Goal: Task Accomplishment & Management: Manage account settings

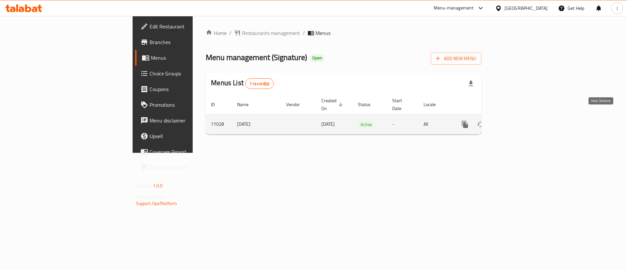
click at [520, 117] on link "enhanced table" at bounding box center [513, 125] width 16 height 16
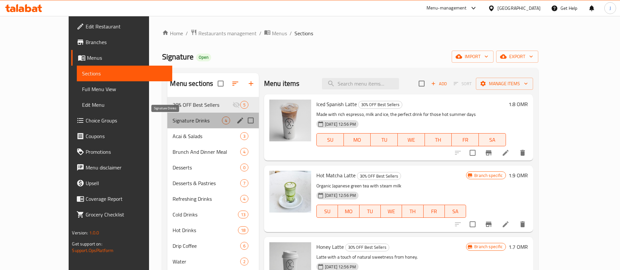
click at [173, 122] on span "Signature Drinks" at bounding box center [197, 121] width 49 height 8
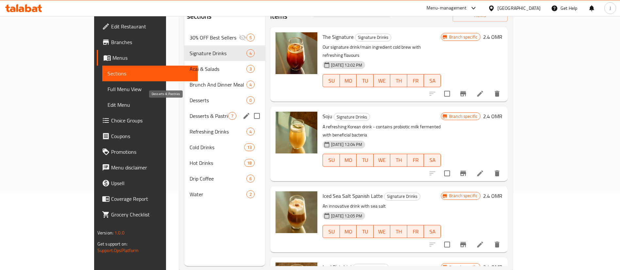
scroll to position [91, 0]
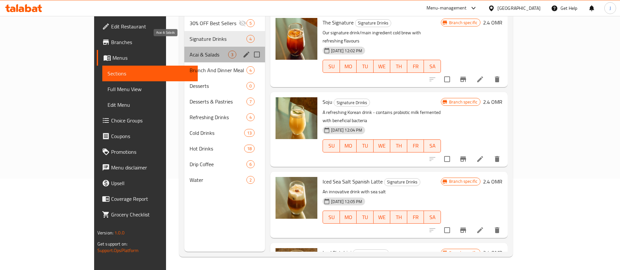
click at [190, 51] on span "Acai & Salads" at bounding box center [209, 55] width 39 height 8
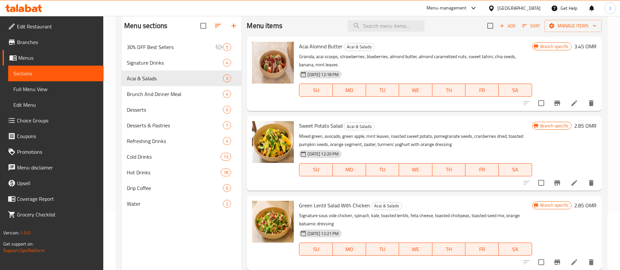
scroll to position [42, 0]
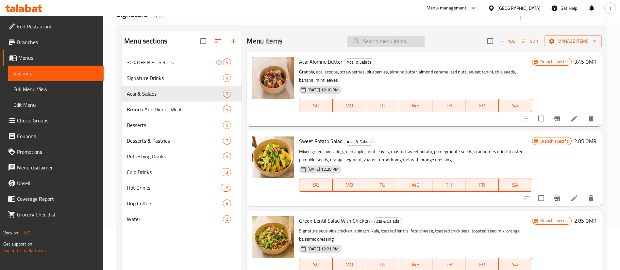
click at [377, 41] on input "search" at bounding box center [385, 41] width 77 height 11
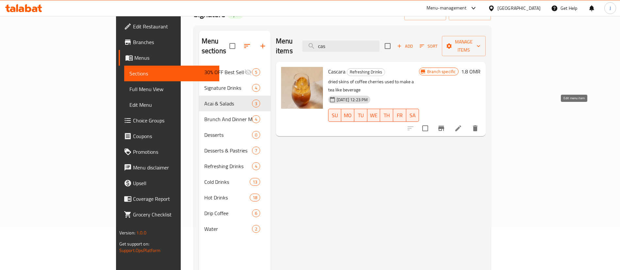
type input "cas"
click at [462, 124] on icon at bounding box center [458, 128] width 8 height 8
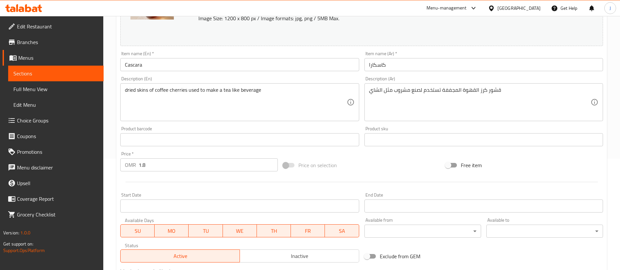
scroll to position [103, 0]
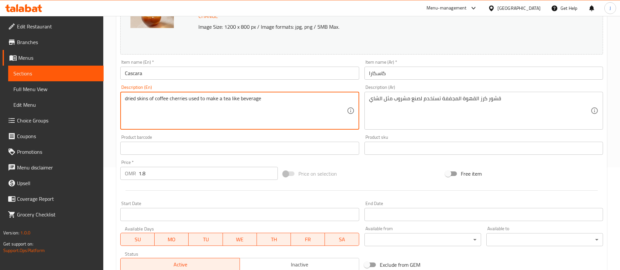
click at [131, 98] on textarea "dried skins of coffee cherries used to make a tea like beverage" at bounding box center [236, 110] width 222 height 31
paste textarea "D"
type textarea "Dried skins of coffee cherries used to make a tea like beverage"
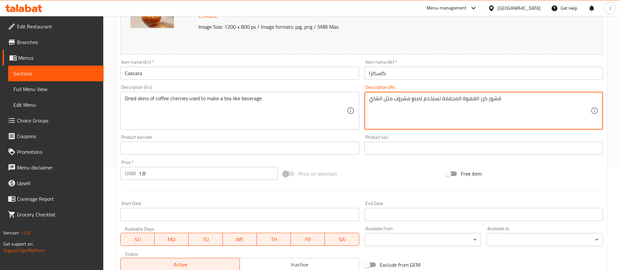
paste textarea "جففة من حبات القهوة تستخدم لصنع مشروب يشبه"
type textarea "قشور مجففة من حبات القهوة تستخدم لصنع مشروب يشبه الشاي"
click at [330, 135] on div "Product barcode Product barcode" at bounding box center [239, 145] width 239 height 20
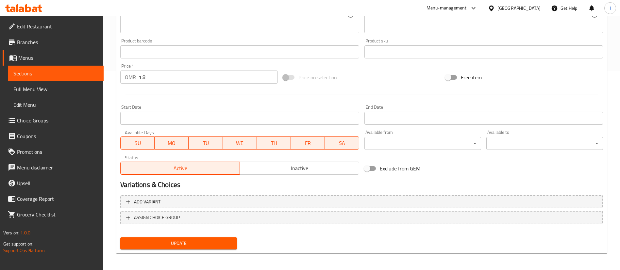
scroll to position [201, 0]
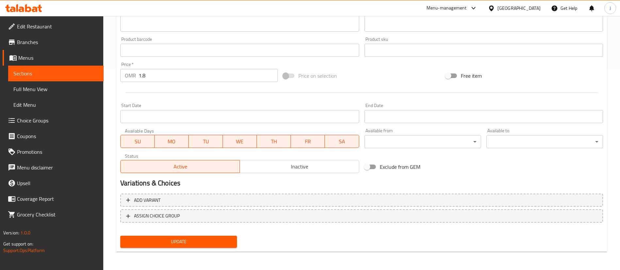
click at [230, 244] on span "Update" at bounding box center [178, 242] width 106 height 8
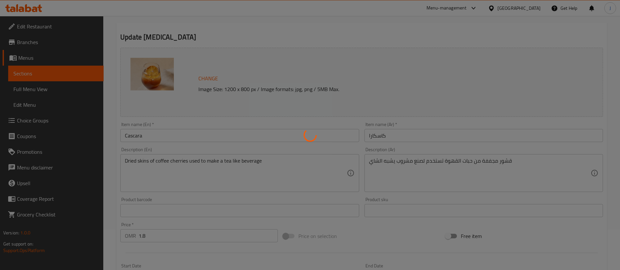
scroll to position [0, 0]
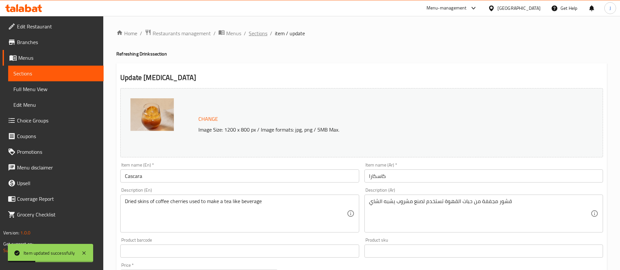
click at [264, 34] on span "Sections" at bounding box center [258, 33] width 19 height 8
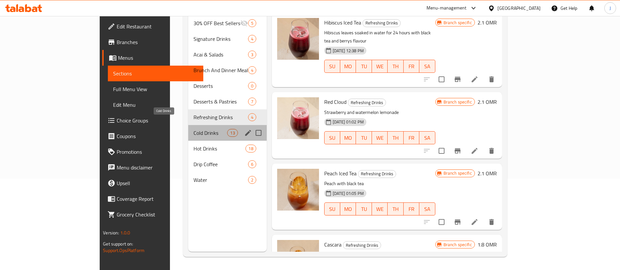
click at [193, 129] on span "Cold Drinks" at bounding box center [210, 133] width 34 height 8
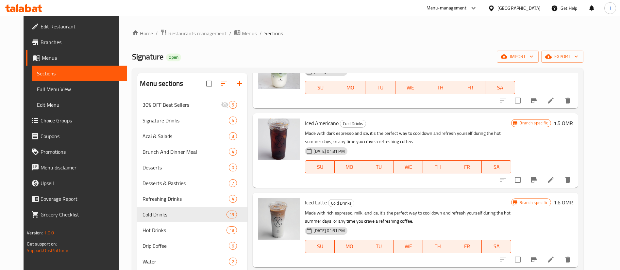
scroll to position [147, 0]
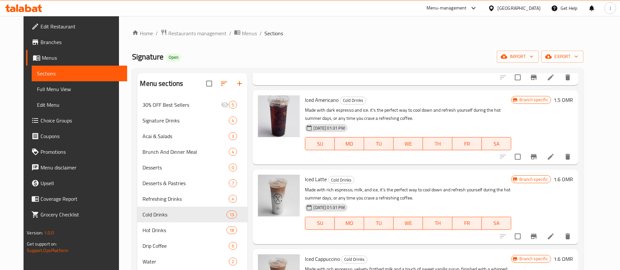
click at [573, 99] on h6 "1.5 OMR" at bounding box center [563, 99] width 19 height 9
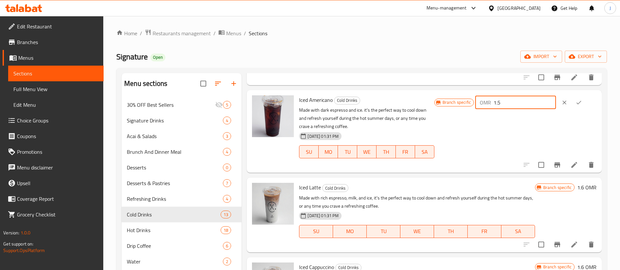
drag, startPoint x: 514, startPoint y: 106, endPoint x: 489, endPoint y: 105, distance: 24.6
click at [490, 105] on div "OMR 1.5 ​" at bounding box center [515, 102] width 81 height 13
paste input "6"
type input "1.6"
click at [575, 105] on icon "ok" at bounding box center [578, 102] width 7 height 7
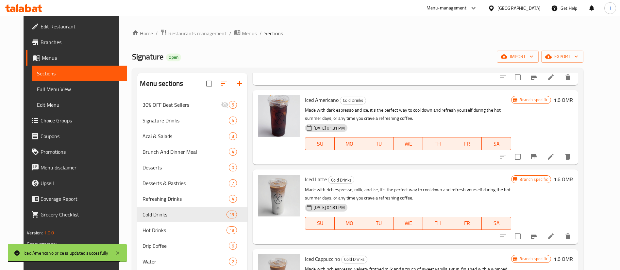
click at [573, 182] on h6 "1.6 OMR" at bounding box center [563, 179] width 19 height 9
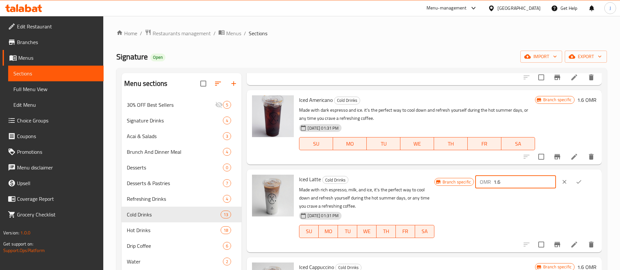
drag, startPoint x: 514, startPoint y: 180, endPoint x: 489, endPoint y: 177, distance: 25.4
click at [490, 177] on div "OMR 1.6 ​" at bounding box center [515, 181] width 81 height 13
paste input "2"
type input "2"
click at [576, 182] on icon "ok" at bounding box center [578, 182] width 5 height 4
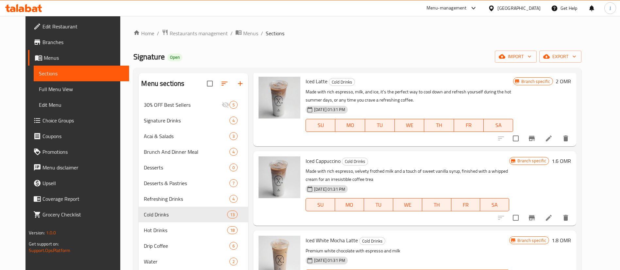
scroll to position [196, 0]
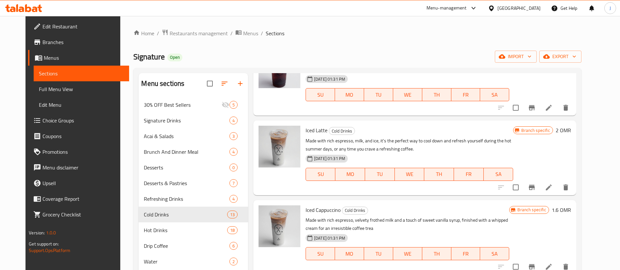
click at [536, 190] on icon "Branch-specific-item" at bounding box center [532, 188] width 8 height 8
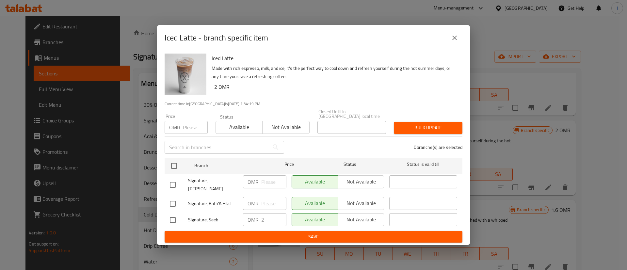
click at [450, 45] on button "close" at bounding box center [455, 38] width 16 height 16
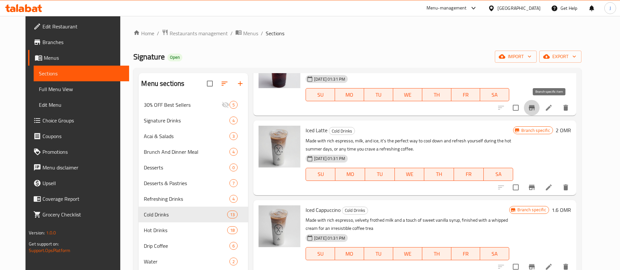
click at [536, 108] on icon "Branch-specific-item" at bounding box center [532, 108] width 8 height 8
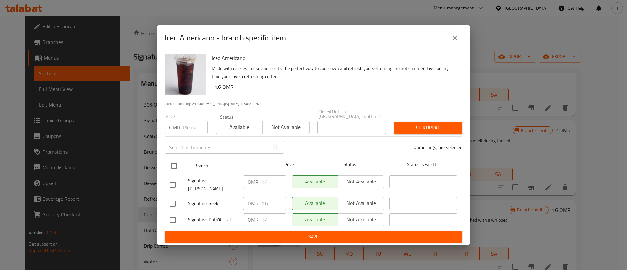
click at [174, 168] on input "checkbox" at bounding box center [174, 166] width 14 height 14
checkbox input "true"
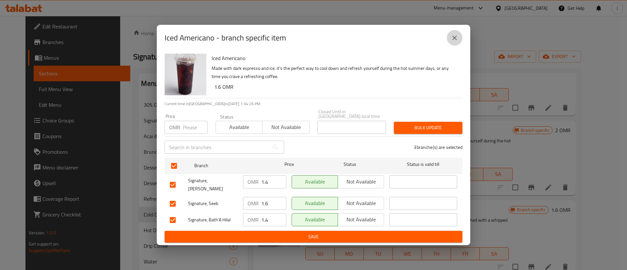
click at [455, 42] on icon "close" at bounding box center [455, 38] width 8 height 8
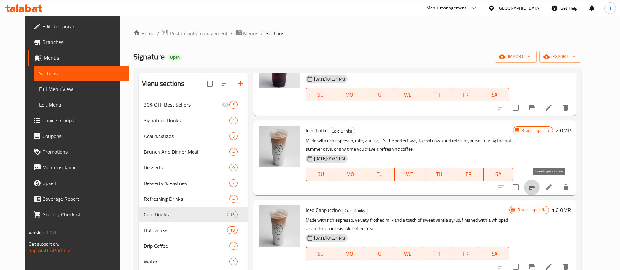
click at [536, 189] on icon "Branch-specific-item" at bounding box center [532, 188] width 8 height 8
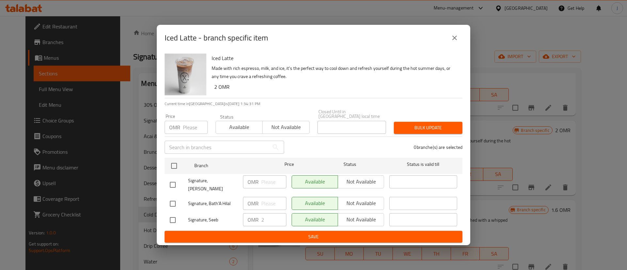
click at [452, 42] on icon "close" at bounding box center [455, 38] width 8 height 8
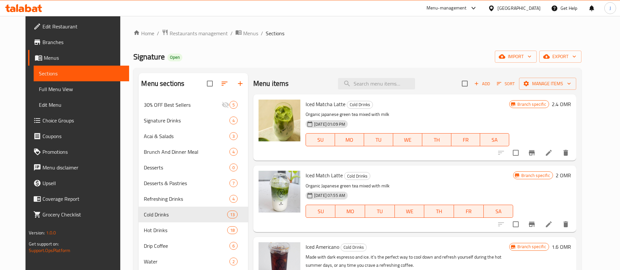
scroll to position [49, 0]
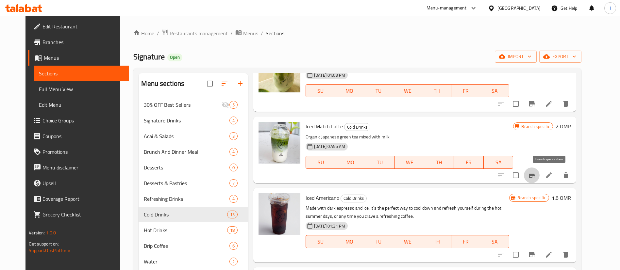
click at [535, 175] on icon "Branch-specific-item" at bounding box center [532, 175] width 6 height 5
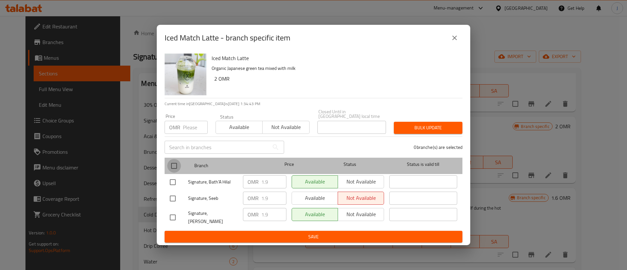
click at [176, 167] on input "checkbox" at bounding box center [174, 166] width 14 height 14
checkbox input "true"
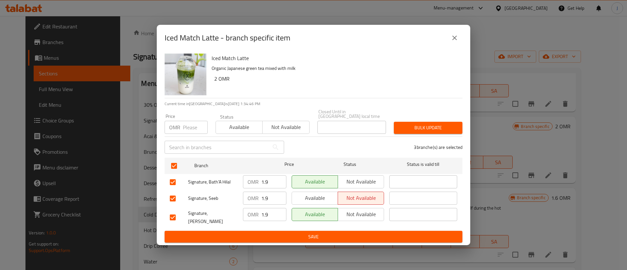
click at [450, 43] on button "close" at bounding box center [455, 38] width 16 height 16
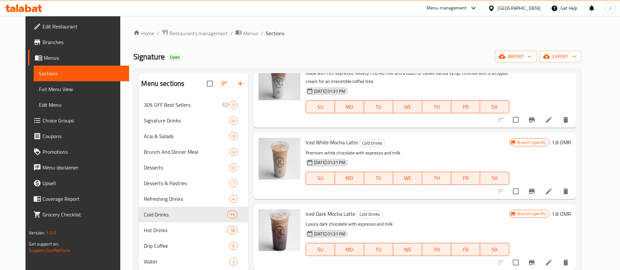
scroll to position [392, 0]
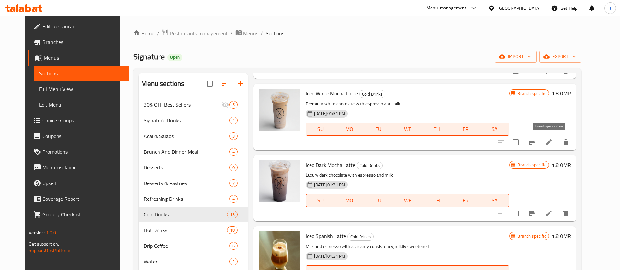
click at [536, 145] on icon "Branch-specific-item" at bounding box center [532, 143] width 8 height 8
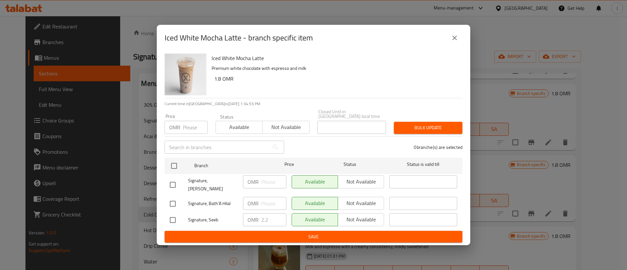
click at [459, 39] on button "close" at bounding box center [455, 38] width 16 height 16
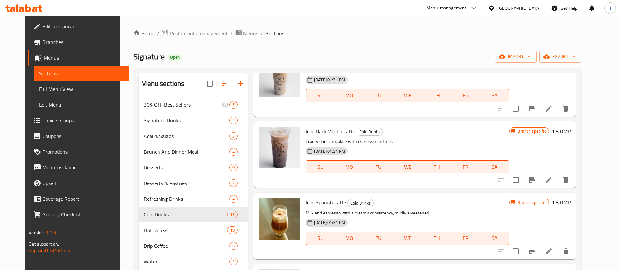
scroll to position [441, 0]
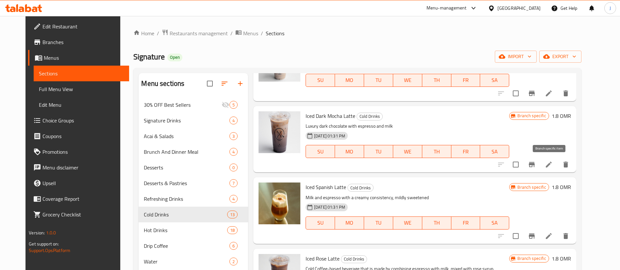
click at [536, 167] on icon "Branch-specific-item" at bounding box center [532, 165] width 8 height 8
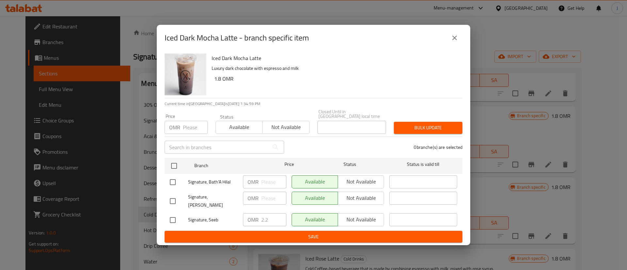
click at [455, 42] on icon "close" at bounding box center [455, 38] width 8 height 8
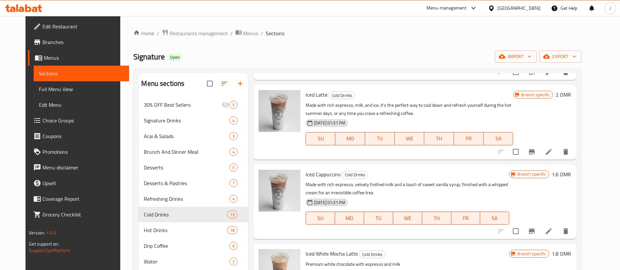
scroll to position [196, 0]
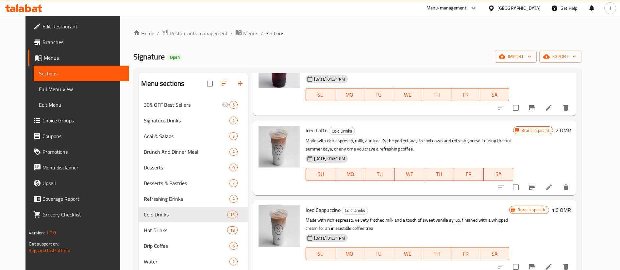
click at [571, 128] on h6 "2 OMR" at bounding box center [562, 130] width 15 height 9
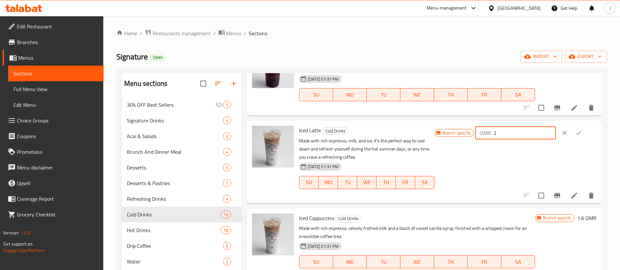
drag, startPoint x: 510, startPoint y: 135, endPoint x: 472, endPoint y: 131, distance: 38.1
click at [472, 131] on div "Branch specific OMR 2 ​" at bounding box center [515, 133] width 162 height 14
paste input "1.8"
type input "1.8"
click at [575, 131] on icon "ok" at bounding box center [578, 133] width 7 height 7
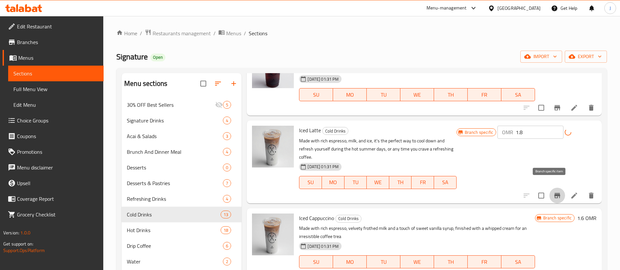
click at [553, 192] on icon "Branch-specific-item" at bounding box center [557, 196] width 8 height 8
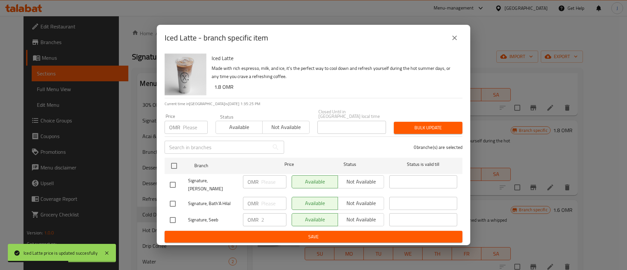
click at [453, 40] on icon "close" at bounding box center [455, 38] width 5 height 5
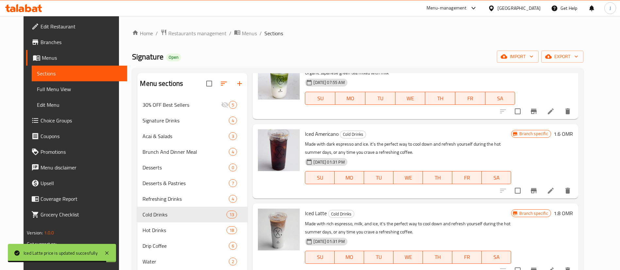
scroll to position [98, 0]
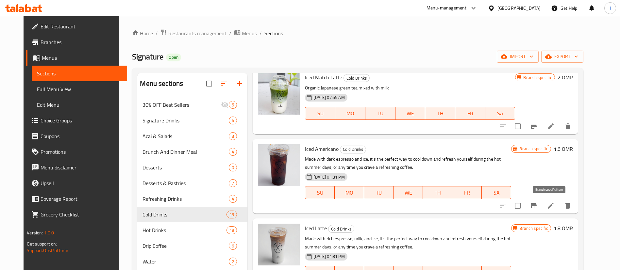
click at [537, 206] on icon "Branch-specific-item" at bounding box center [534, 205] width 6 height 5
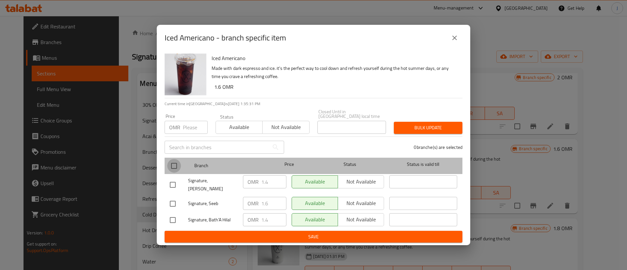
click at [176, 166] on input "checkbox" at bounding box center [174, 166] width 14 height 14
checkbox input "true"
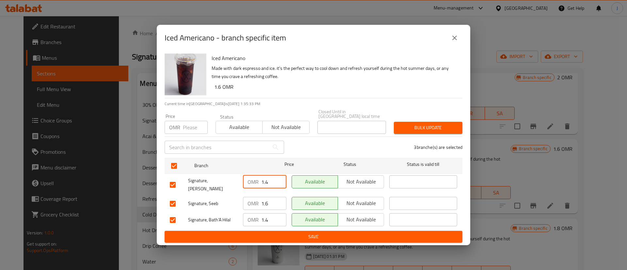
click at [272, 180] on input "1.4" at bounding box center [273, 181] width 25 height 13
type input "1.5"
click at [273, 214] on input "1.4" at bounding box center [273, 219] width 25 height 13
type input "1.5"
click at [289, 233] on span "Save" at bounding box center [314, 237] width 288 height 8
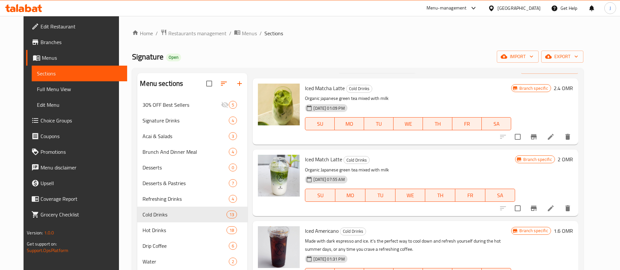
scroll to position [0, 0]
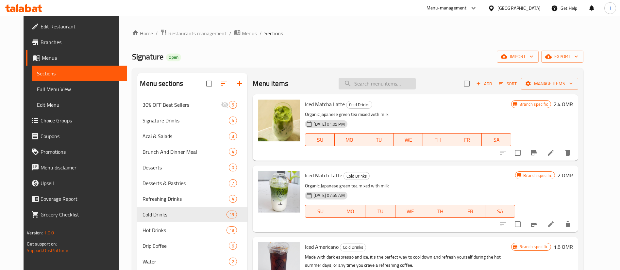
click at [365, 86] on input "search" at bounding box center [377, 83] width 77 height 11
paste input "Macchiato"
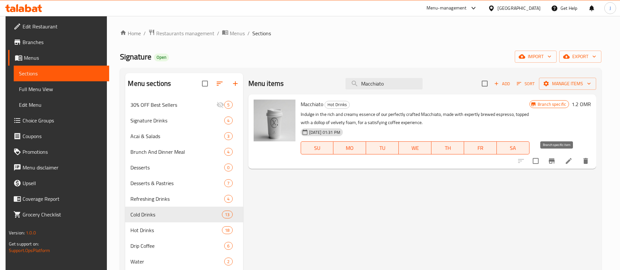
type input "Macchiato"
click at [555, 160] on icon "Branch-specific-item" at bounding box center [552, 160] width 6 height 5
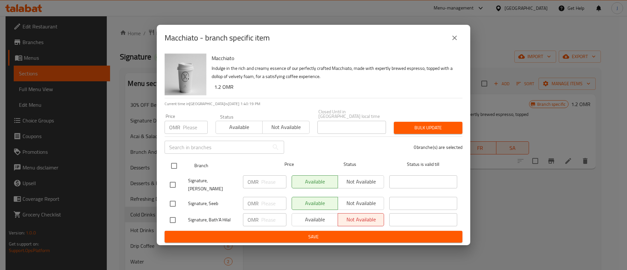
click at [174, 168] on input "checkbox" at bounding box center [174, 166] width 14 height 14
checkbox input "true"
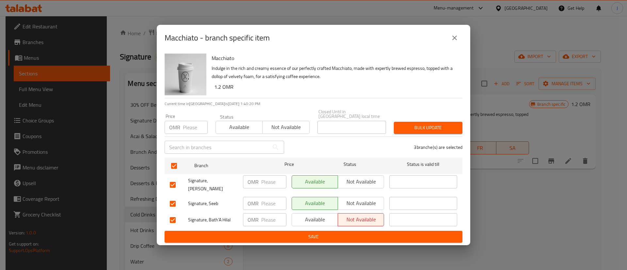
click at [269, 200] on input "number" at bounding box center [273, 203] width 25 height 13
type input "1.6"
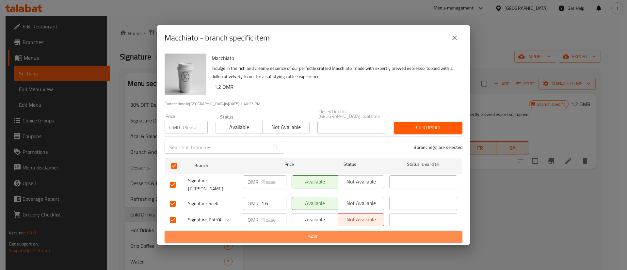
click at [293, 233] on span "Save" at bounding box center [314, 237] width 288 height 8
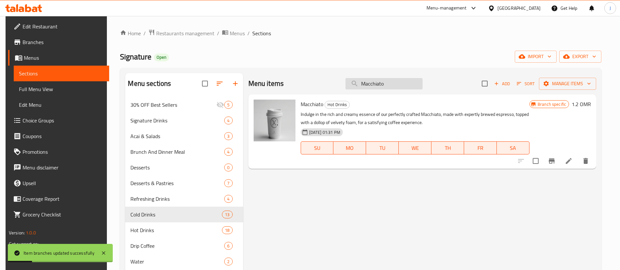
click at [387, 82] on input "Macchiato" at bounding box center [383, 83] width 77 height 11
paste input "American"
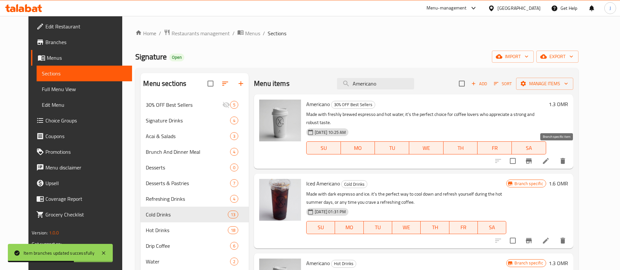
type input "Americano"
click at [533, 157] on icon "Branch-specific-item" at bounding box center [529, 161] width 8 height 8
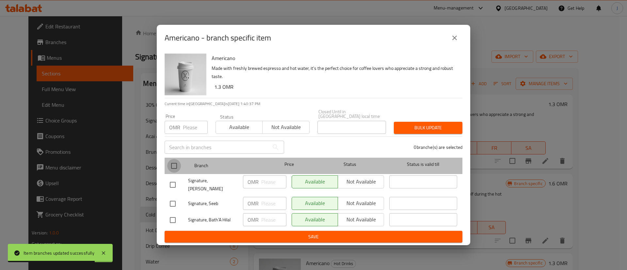
click at [175, 165] on input "checkbox" at bounding box center [174, 166] width 14 height 14
checkbox input "true"
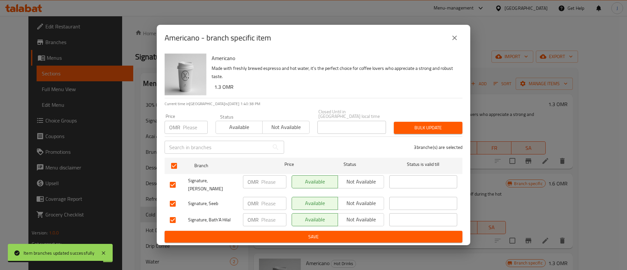
click at [269, 202] on input "number" at bounding box center [273, 203] width 25 height 13
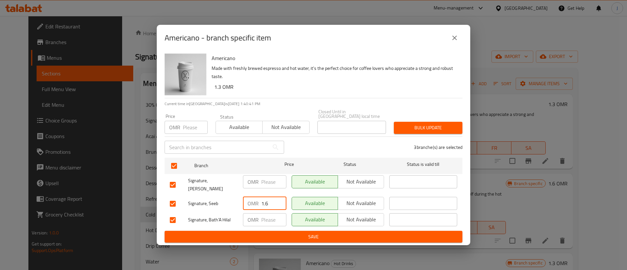
type input "1.6"
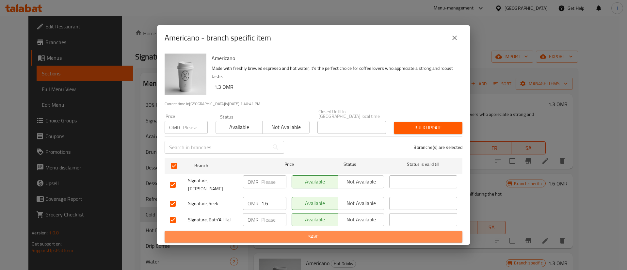
click at [289, 235] on span "Save" at bounding box center [314, 237] width 288 height 8
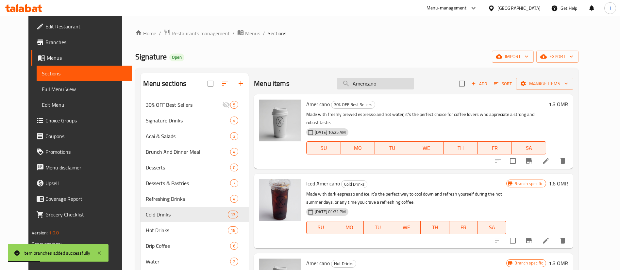
click at [391, 82] on input "Americano" at bounding box center [375, 83] width 77 height 11
paste input "Cold Brew"
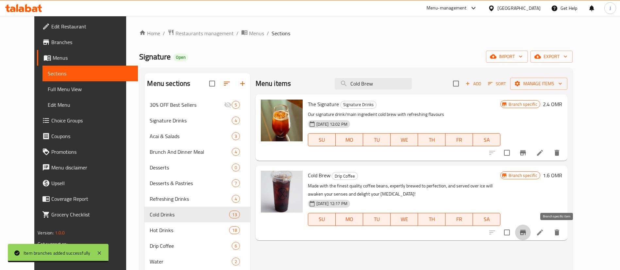
click at [526, 233] on icon "Branch-specific-item" at bounding box center [523, 232] width 6 height 5
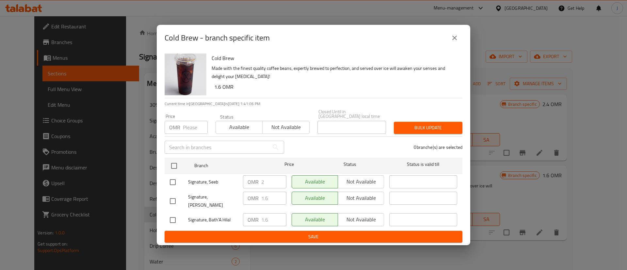
click at [451, 41] on icon "close" at bounding box center [455, 38] width 8 height 8
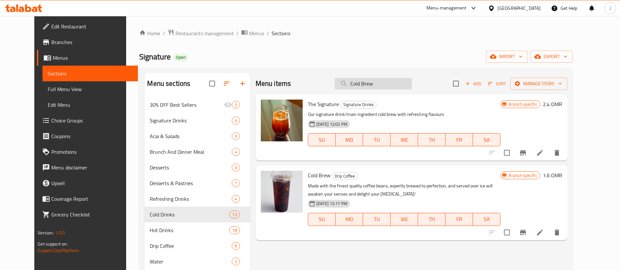
click at [385, 82] on input "Cold Brew" at bounding box center [373, 83] width 77 height 11
paste input "Mineral Water"
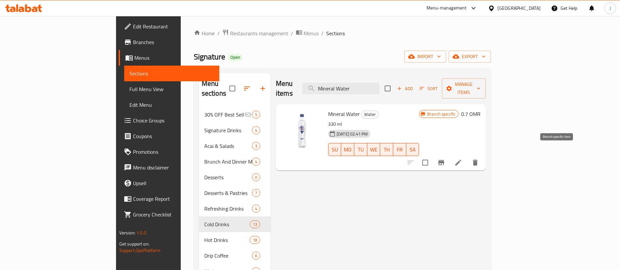
click at [449, 157] on button "Branch-specific-item" at bounding box center [441, 163] width 16 height 16
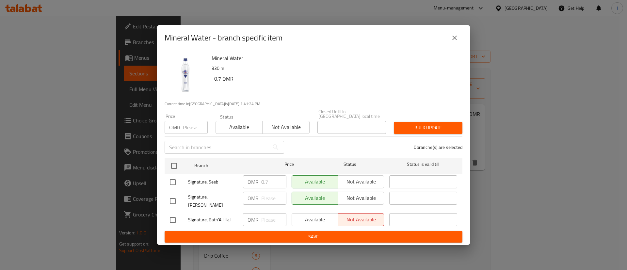
click at [456, 40] on icon "close" at bounding box center [455, 38] width 8 height 8
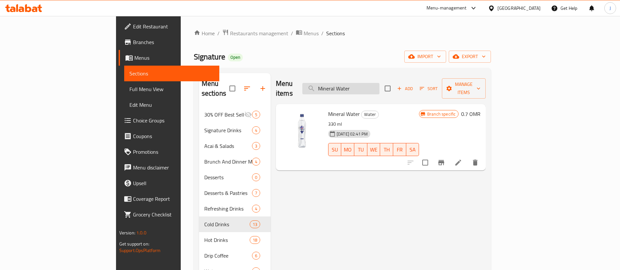
click at [379, 83] on input "Mineral Water" at bounding box center [340, 88] width 77 height 11
paste input "Sparkling"
type input "Sparkling Water"
click at [444, 160] on icon "Branch-specific-item" at bounding box center [441, 162] width 6 height 5
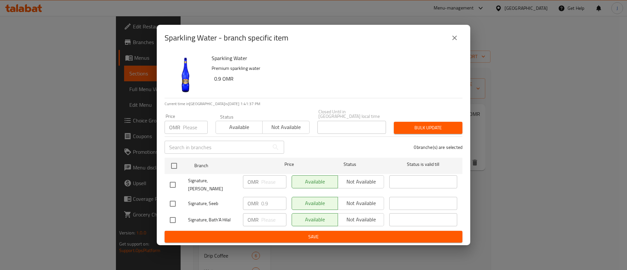
click at [455, 37] on button "close" at bounding box center [455, 38] width 16 height 16
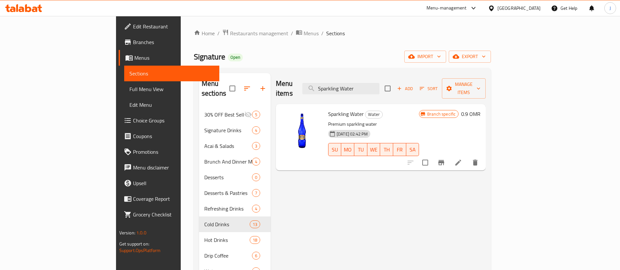
drag, startPoint x: 403, startPoint y: 85, endPoint x: 342, endPoint y: 80, distance: 61.3
click at [342, 80] on div "Menu items Sparkling Water Add Sort Manage items" at bounding box center [381, 88] width 210 height 31
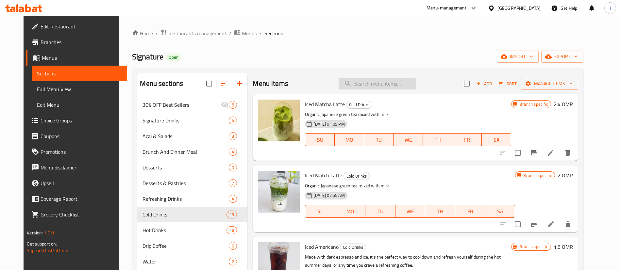
click at [374, 81] on input "search" at bounding box center [377, 83] width 77 height 11
paste input "The signature"
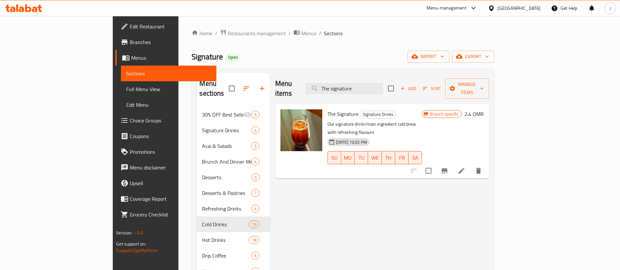
paste input "Americano"
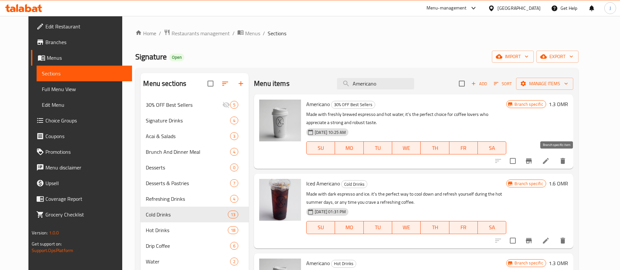
click at [533, 163] on icon "Branch-specific-item" at bounding box center [529, 161] width 8 height 8
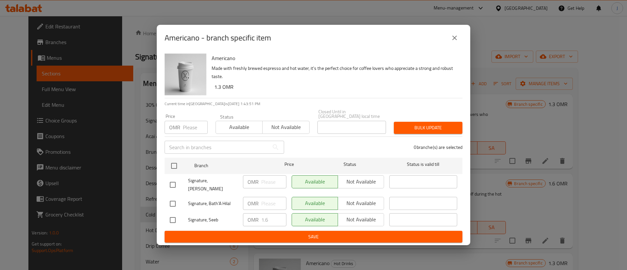
click at [453, 42] on icon "close" at bounding box center [455, 38] width 8 height 8
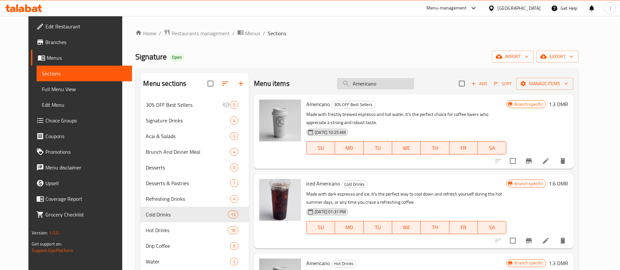
click at [390, 81] on input "Americano" at bounding box center [375, 83] width 77 height 11
paste input "Cortad"
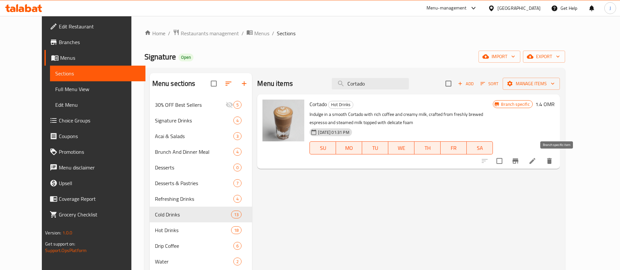
type input "Cortado"
click at [519, 163] on icon "Branch-specific-item" at bounding box center [515, 161] width 8 height 8
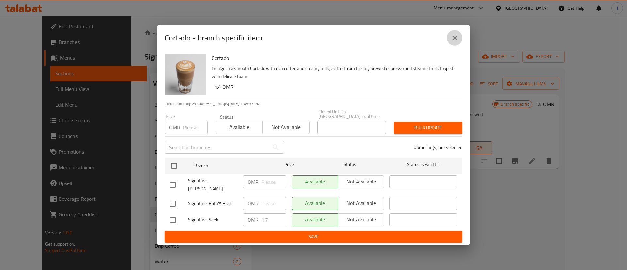
click at [453, 42] on icon "close" at bounding box center [455, 38] width 8 height 8
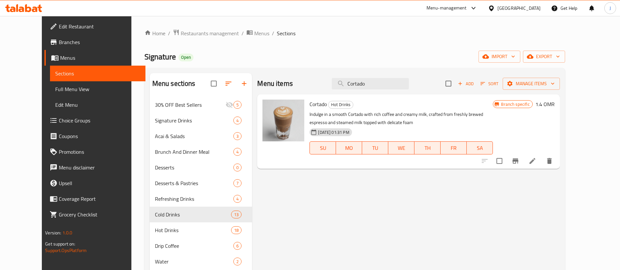
click at [555, 103] on h6 "1.4 OMR" at bounding box center [544, 104] width 19 height 9
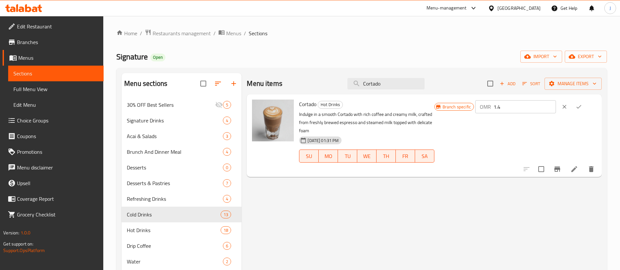
click at [536, 110] on input "1.4" at bounding box center [524, 106] width 62 height 13
type input "1.5"
click at [584, 102] on button "ok" at bounding box center [579, 107] width 14 height 14
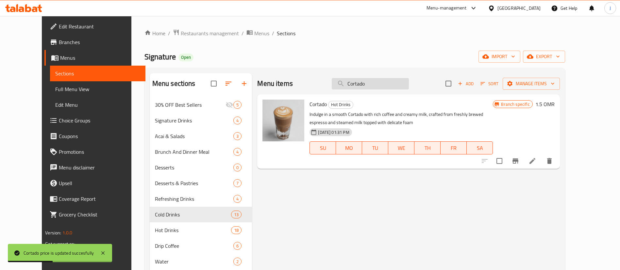
click at [383, 82] on input "Cortado" at bounding box center [370, 83] width 77 height 11
paste input "Piccol"
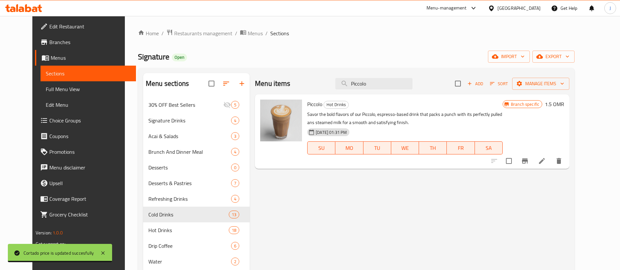
type input "Piccolo"
click at [564, 104] on h6 "1.5 OMR" at bounding box center [554, 104] width 19 height 9
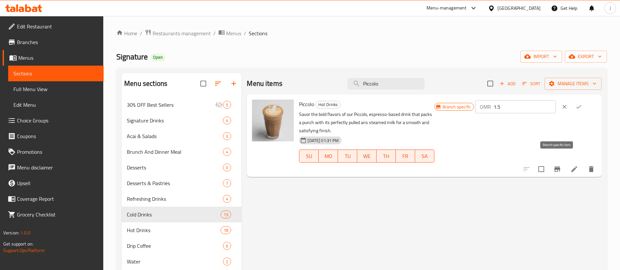
click at [553, 165] on icon "Branch-specific-item" at bounding box center [557, 169] width 8 height 8
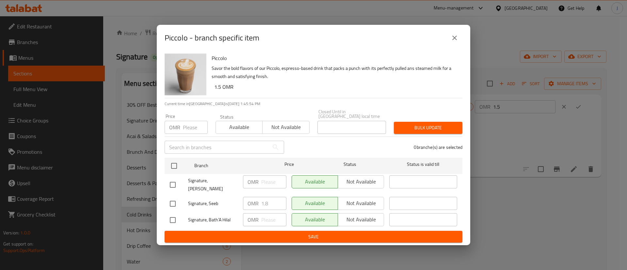
click at [458, 42] on icon "close" at bounding box center [455, 38] width 8 height 8
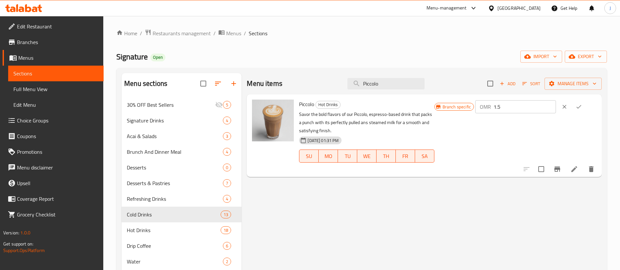
click at [520, 103] on input "1.5" at bounding box center [524, 106] width 62 height 13
type input "1.6"
click at [582, 106] on icon "ok" at bounding box center [578, 107] width 7 height 7
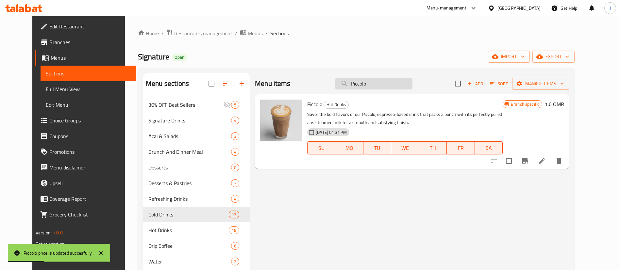
click at [382, 82] on input "Piccolo" at bounding box center [373, 83] width 77 height 11
paste input "Flat White"
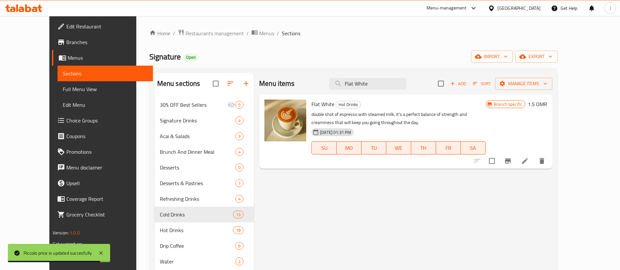
type input "Flat White"
click at [547, 104] on h6 "1.5 OMR" at bounding box center [537, 104] width 19 height 9
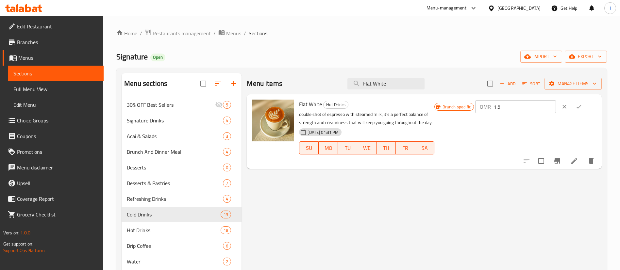
drag, startPoint x: 542, startPoint y: 109, endPoint x: 542, endPoint y: 104, distance: 5.2
click at [542, 108] on input "1.5" at bounding box center [524, 106] width 62 height 13
type input "1.6"
click at [581, 107] on icon "ok" at bounding box center [578, 107] width 5 height 4
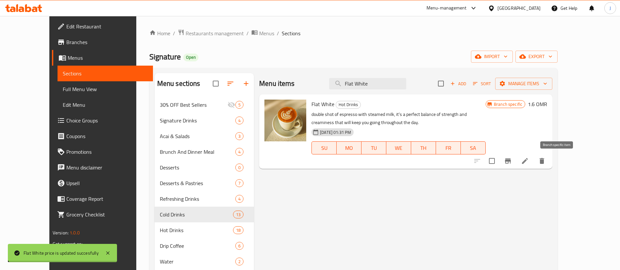
click at [511, 161] on icon "Branch-specific-item" at bounding box center [508, 160] width 6 height 5
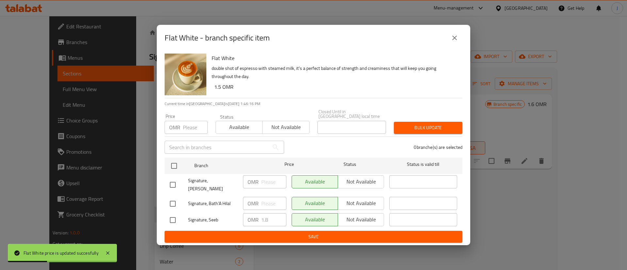
click at [456, 40] on icon "close" at bounding box center [455, 38] width 5 height 5
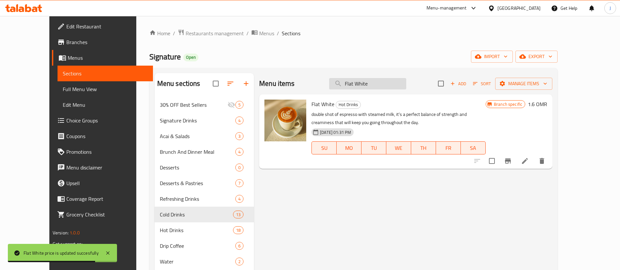
click at [377, 80] on input "Flat White" at bounding box center [367, 83] width 77 height 11
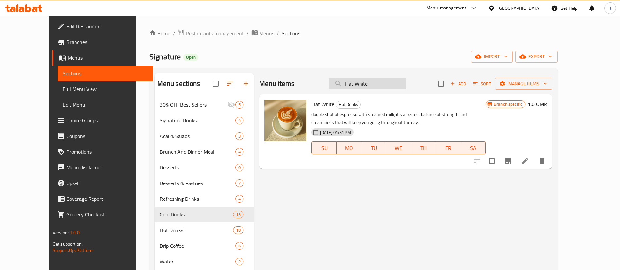
paste input "Lat"
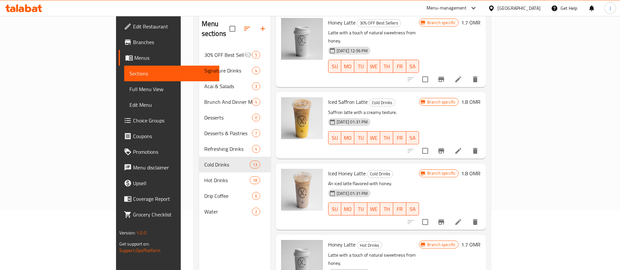
scroll to position [91, 0]
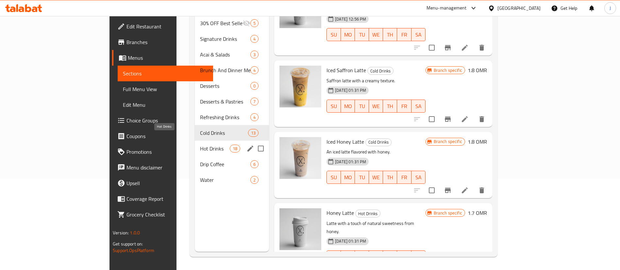
type input "Latte"
click at [200, 145] on span "Hot Drinks" at bounding box center [215, 149] width 30 height 8
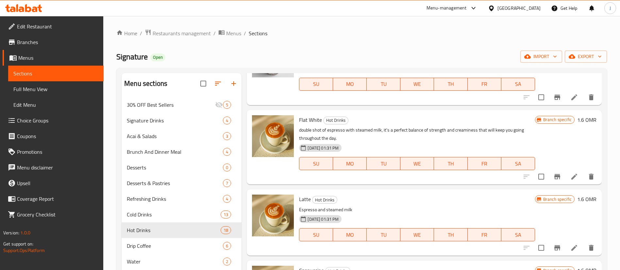
scroll to position [637, 0]
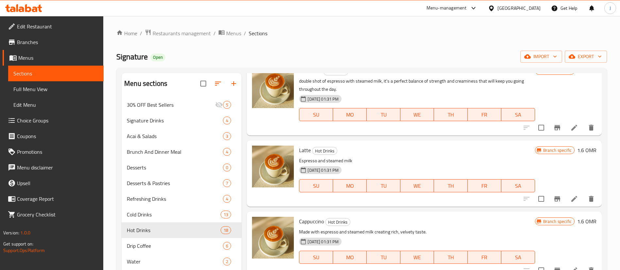
click at [553, 198] on icon "Branch-specific-item" at bounding box center [557, 199] width 8 height 8
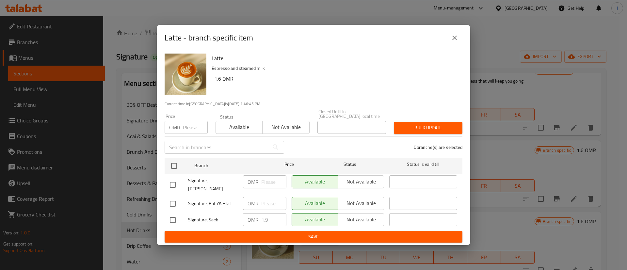
click at [456, 42] on icon "close" at bounding box center [455, 38] width 8 height 8
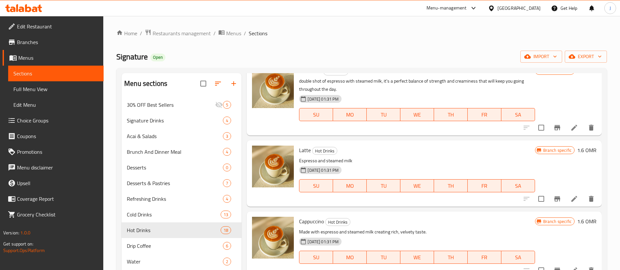
click at [577, 151] on h6 "1.6 OMR" at bounding box center [586, 150] width 19 height 9
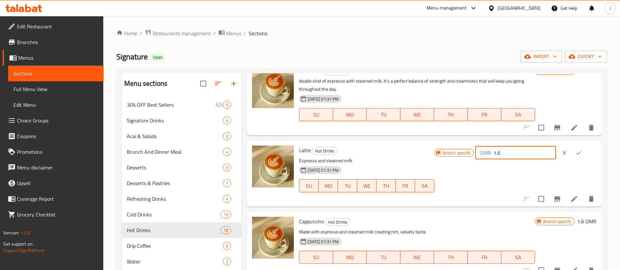
click at [538, 152] on input "1.6" at bounding box center [524, 152] width 62 height 13
type input "1.7"
click at [575, 155] on icon "ok" at bounding box center [578, 153] width 7 height 7
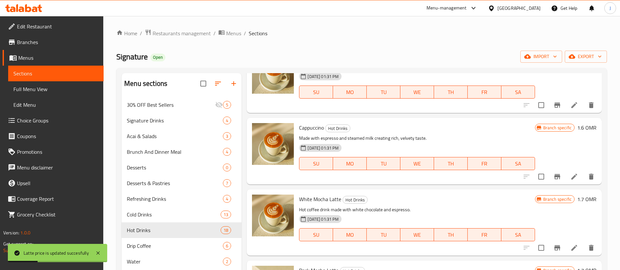
scroll to position [735, 0]
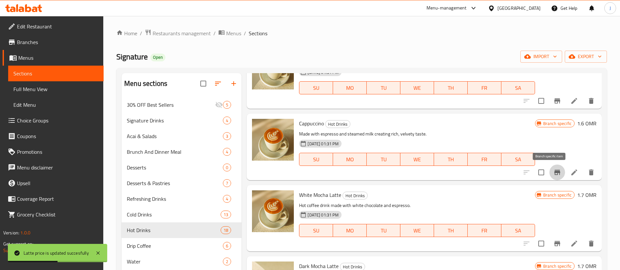
click at [553, 173] on icon "Branch-specific-item" at bounding box center [557, 173] width 8 height 8
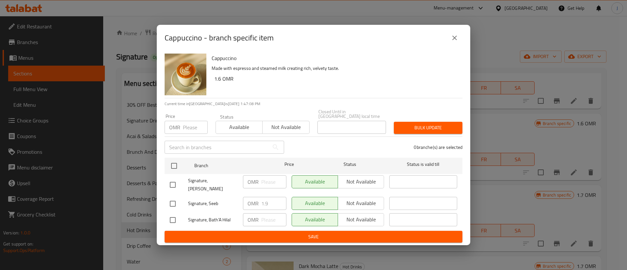
click at [450, 41] on button "close" at bounding box center [455, 38] width 16 height 16
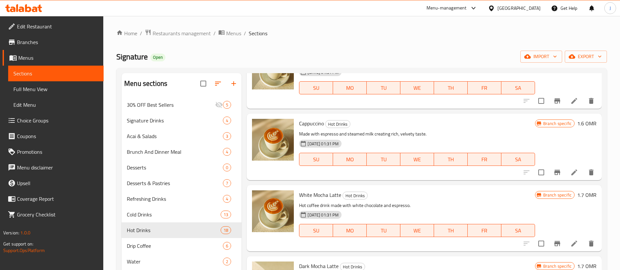
click at [575, 112] on div "Menu items Latte Add Sort Manage items Espresso Hot Drinks Experience the bold …" at bounding box center [421, 208] width 360 height 270
click at [577, 128] on h6 "1.6 OMR" at bounding box center [586, 123] width 19 height 9
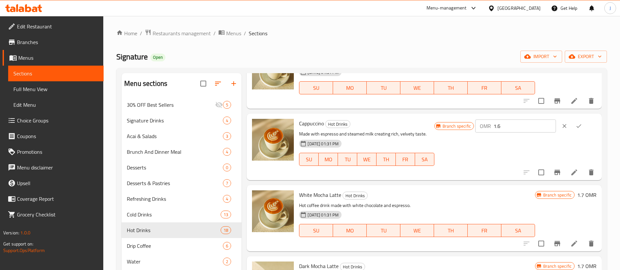
drag, startPoint x: 502, startPoint y: 126, endPoint x: 510, endPoint y: 124, distance: 8.0
click at [502, 126] on input "1.6" at bounding box center [524, 126] width 62 height 13
click at [517, 124] on input "1.6" at bounding box center [524, 126] width 62 height 13
type input "1.7"
click at [575, 125] on icon "ok" at bounding box center [578, 126] width 7 height 7
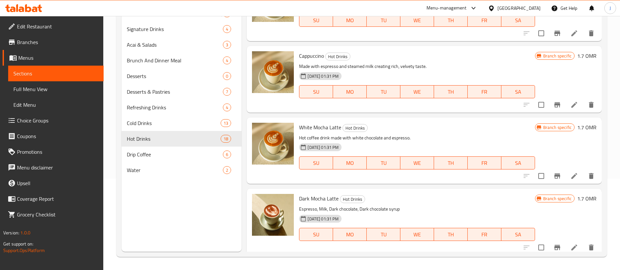
scroll to position [696, 0]
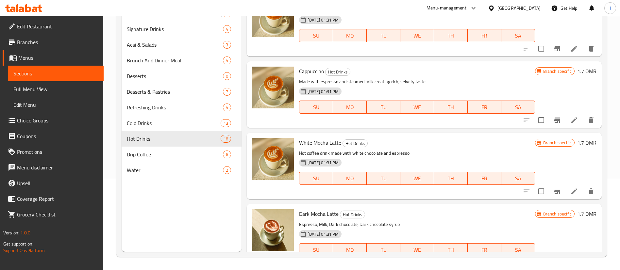
click at [577, 141] on h6 "1.7 OMR" at bounding box center [586, 142] width 19 height 9
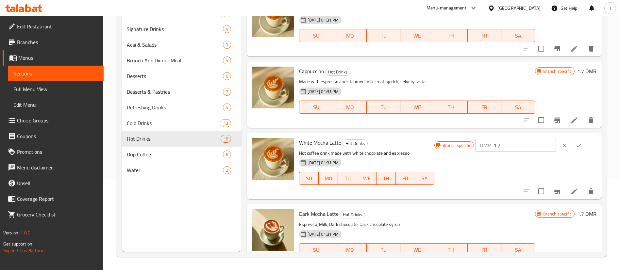
click at [533, 144] on input "1.7" at bounding box center [524, 145] width 62 height 13
type input "1.8"
click at [575, 145] on icon "ok" at bounding box center [578, 145] width 7 height 7
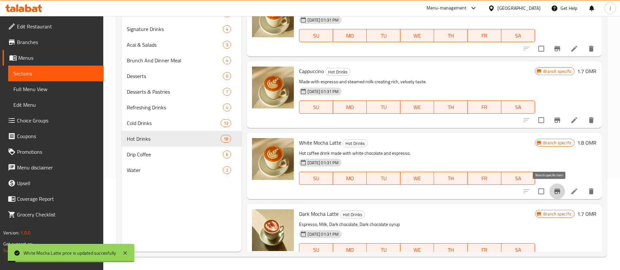
click at [553, 193] on icon "Branch-specific-item" at bounding box center [557, 192] width 8 height 8
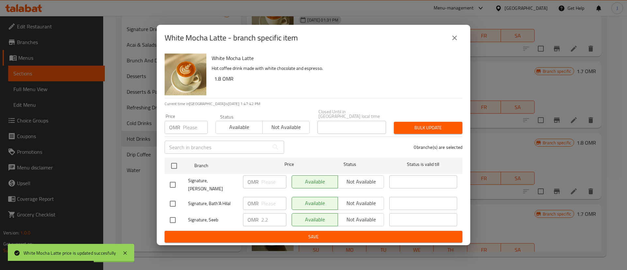
click at [457, 42] on icon "close" at bounding box center [455, 38] width 8 height 8
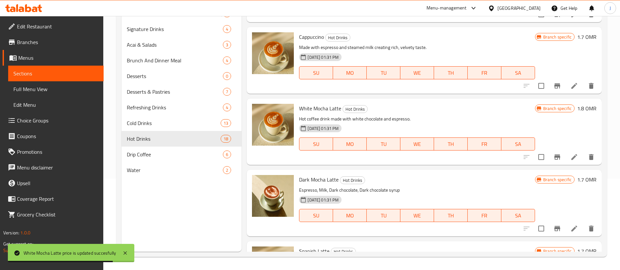
scroll to position [745, 0]
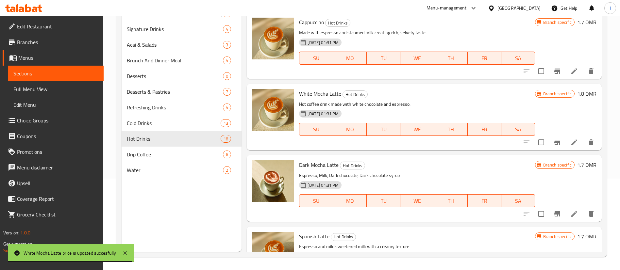
click at [577, 164] on h6 "1.7 OMR" at bounding box center [586, 164] width 19 height 9
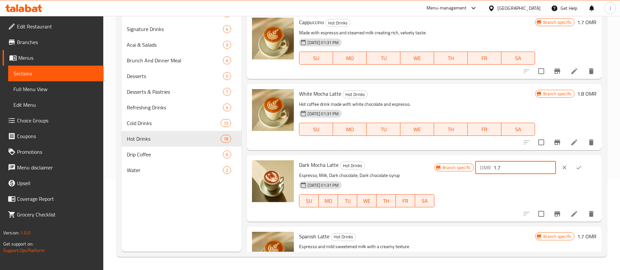
drag, startPoint x: 510, startPoint y: 167, endPoint x: 490, endPoint y: 162, distance: 20.4
click at [492, 165] on div "OMR 1.7 ​" at bounding box center [515, 167] width 81 height 13
paste input "8"
type input "1.8"
click at [580, 171] on button "ok" at bounding box center [579, 167] width 14 height 14
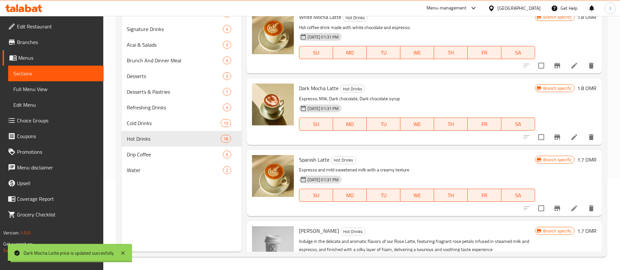
scroll to position [843, 0]
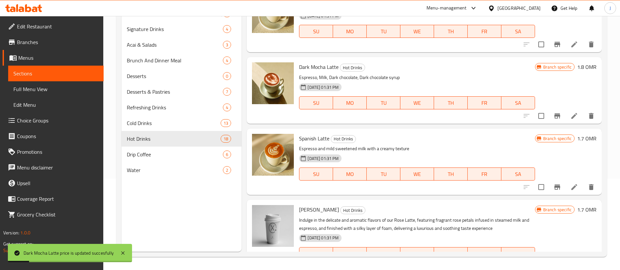
click at [577, 139] on h6 "1.7 OMR" at bounding box center [586, 138] width 19 height 9
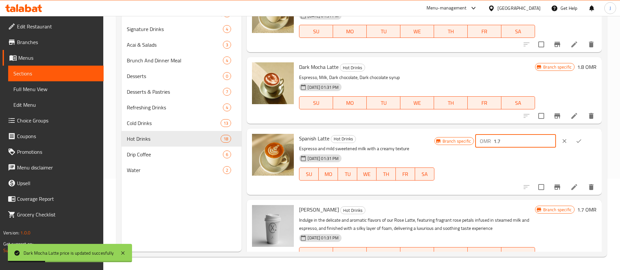
drag, startPoint x: 516, startPoint y: 138, endPoint x: 495, endPoint y: 141, distance: 21.8
click at [496, 141] on div "OMR 1.7 ​" at bounding box center [515, 141] width 81 height 13
paste input "8"
type input "1.8"
click at [575, 143] on icon "ok" at bounding box center [578, 141] width 7 height 7
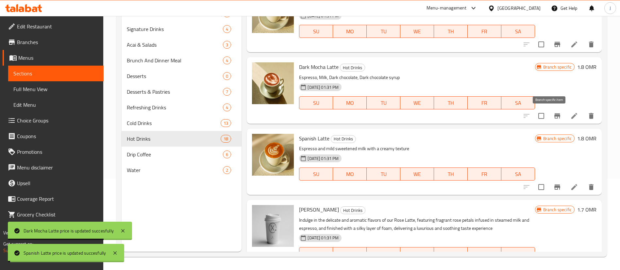
click at [554, 115] on icon "Branch-specific-item" at bounding box center [557, 115] width 6 height 5
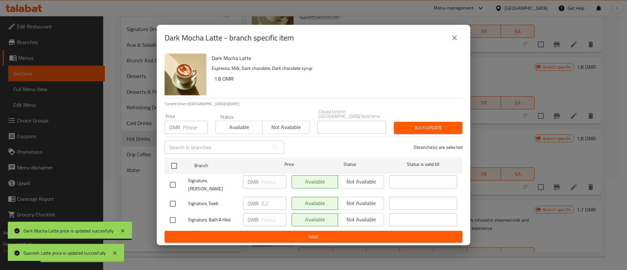
click at [461, 44] on button "close" at bounding box center [455, 38] width 16 height 16
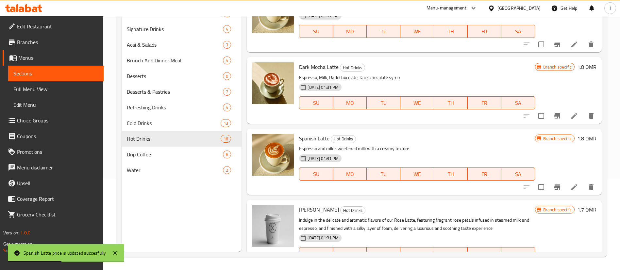
click at [553, 184] on icon "Branch-specific-item" at bounding box center [557, 187] width 8 height 8
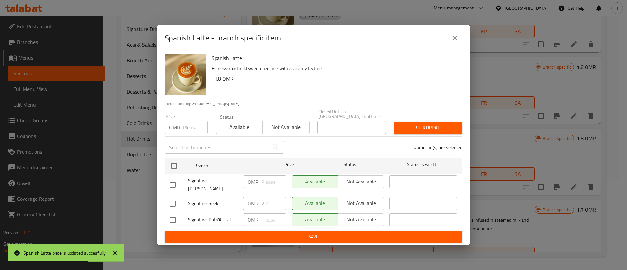
click at [452, 46] on button "close" at bounding box center [455, 38] width 16 height 16
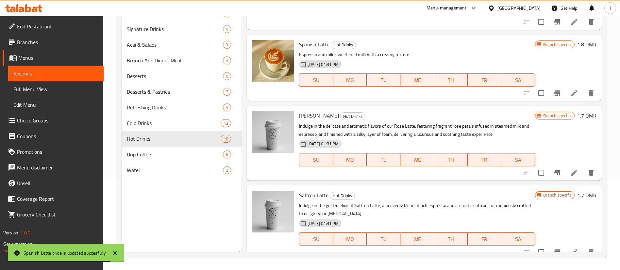
scroll to position [941, 0]
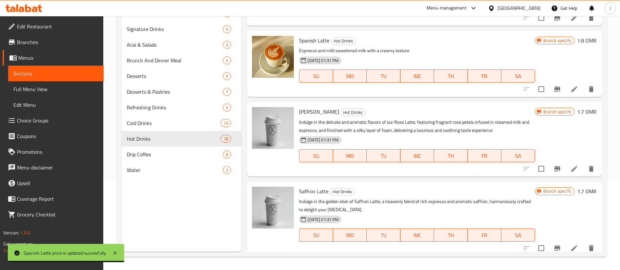
click at [577, 111] on h6 "1.7 OMR" at bounding box center [586, 111] width 19 height 9
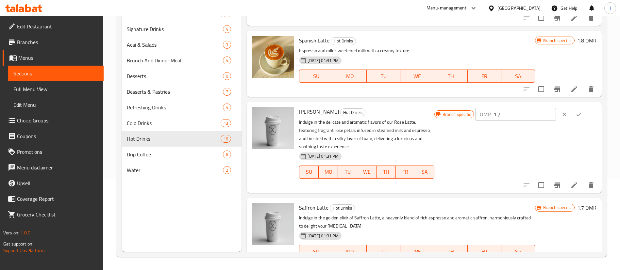
drag, startPoint x: 511, startPoint y: 113, endPoint x: 479, endPoint y: 98, distance: 36.0
click at [485, 103] on div "Rose Latte Hot Drinks Indulge in the delicate and aromatic flavors of our Rose …" at bounding box center [424, 147] width 355 height 91
paste input "8"
type input "1.8"
click at [583, 118] on div at bounding box center [571, 114] width 29 height 14
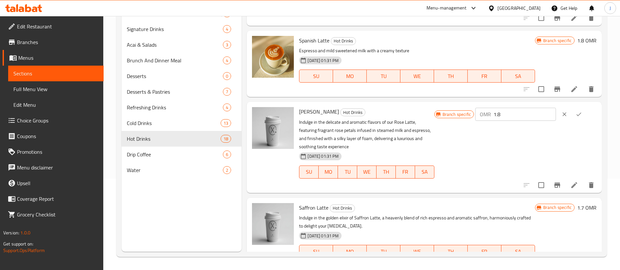
click at [581, 116] on button "ok" at bounding box center [579, 114] width 14 height 14
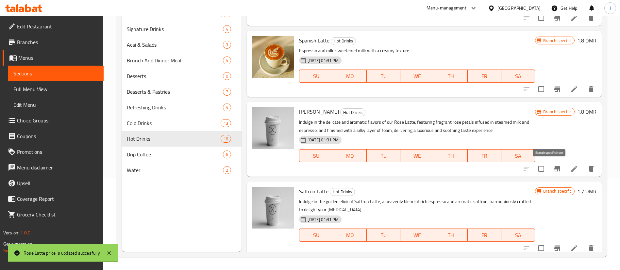
click at [552, 177] on div "Menu items Latte Add Sort Manage items Espresso Hot Drinks Experience the bold …" at bounding box center [421, 117] width 360 height 270
click at [553, 169] on icon "Branch-specific-item" at bounding box center [557, 169] width 8 height 8
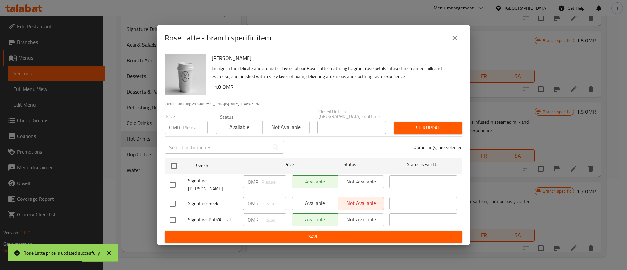
click at [456, 42] on icon "close" at bounding box center [455, 38] width 8 height 8
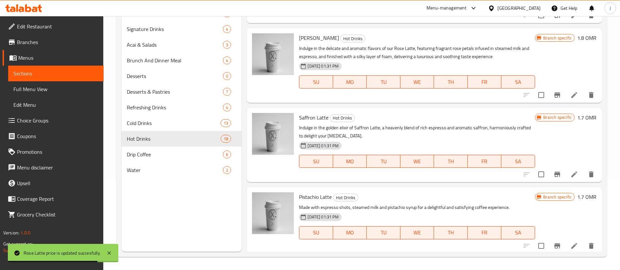
scroll to position [1039, 0]
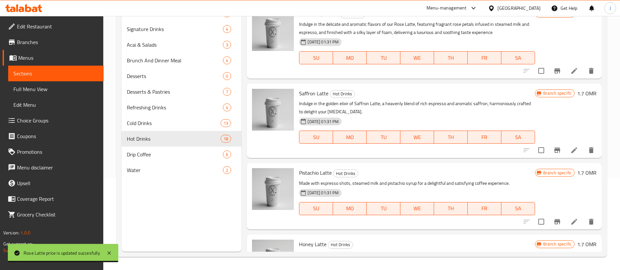
click at [577, 95] on h6 "1.7 OMR" at bounding box center [586, 93] width 19 height 9
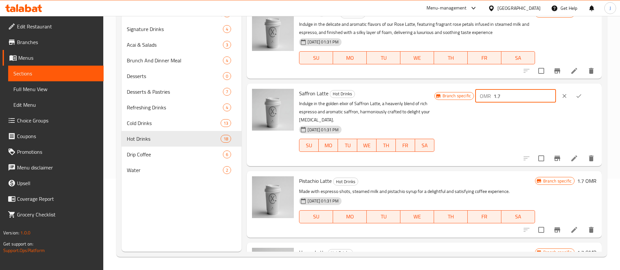
drag, startPoint x: 520, startPoint y: 96, endPoint x: 479, endPoint y: 92, distance: 40.7
click at [479, 92] on div "Branch specific OMR 1.7 ​" at bounding box center [515, 96] width 162 height 14
paste input "8"
type input "1.8"
click at [579, 95] on icon "ok" at bounding box center [578, 96] width 7 height 7
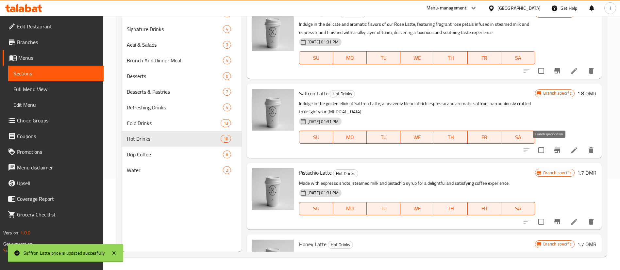
click at [555, 150] on button "Branch-specific-item" at bounding box center [557, 150] width 16 height 16
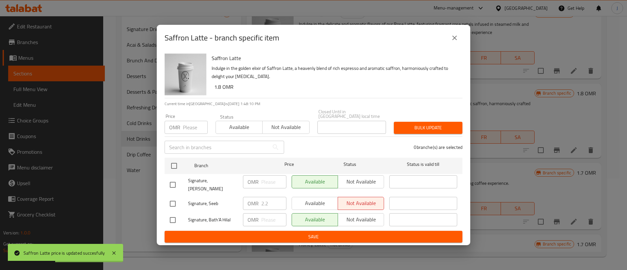
click at [456, 42] on icon "close" at bounding box center [455, 38] width 8 height 8
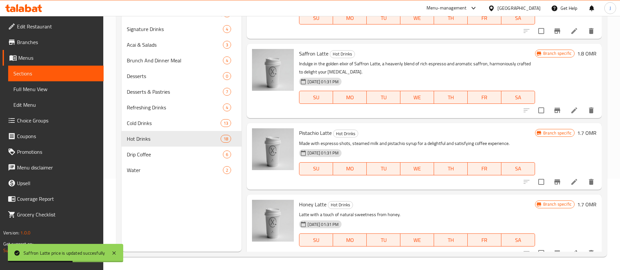
scroll to position [1088, 0]
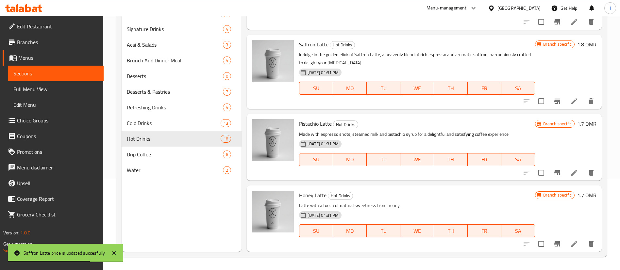
click at [577, 121] on h6 "1.7 OMR" at bounding box center [586, 123] width 19 height 9
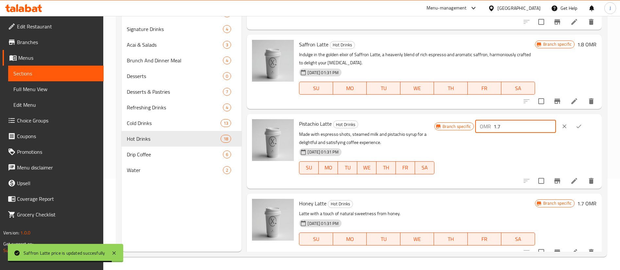
drag, startPoint x: 515, startPoint y: 123, endPoint x: 479, endPoint y: 120, distance: 36.1
click at [480, 120] on div "Branch specific OMR 1.7 ​" at bounding box center [515, 126] width 162 height 14
paste input "8"
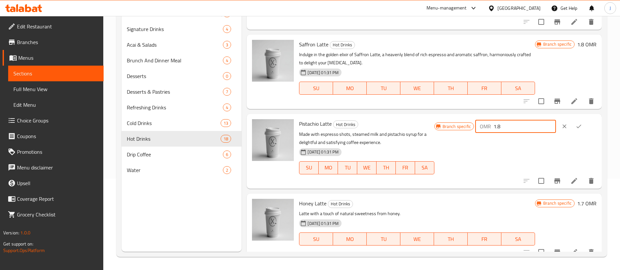
type input "1.8"
click at [579, 125] on button "ok" at bounding box center [579, 126] width 14 height 14
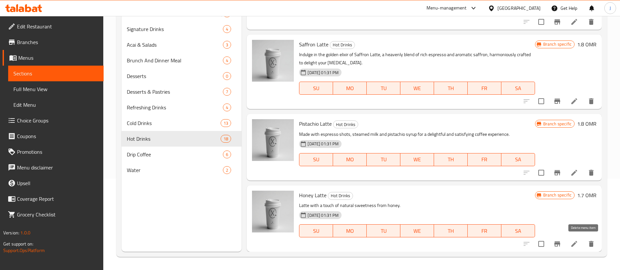
click at [589, 246] on icon "delete" at bounding box center [591, 244] width 5 height 6
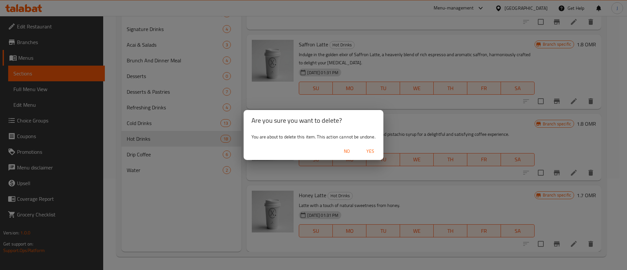
click at [375, 152] on span "Yes" at bounding box center [371, 151] width 16 height 8
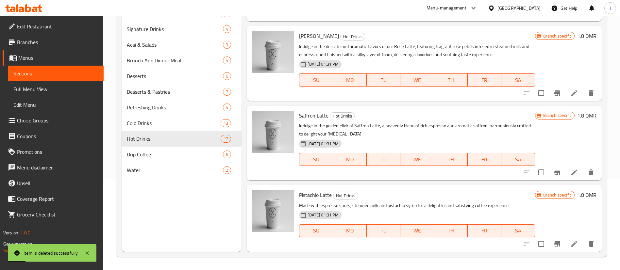
scroll to position [1017, 0]
click at [157, 124] on span "Cold Drinks" at bounding box center [164, 123] width 75 height 8
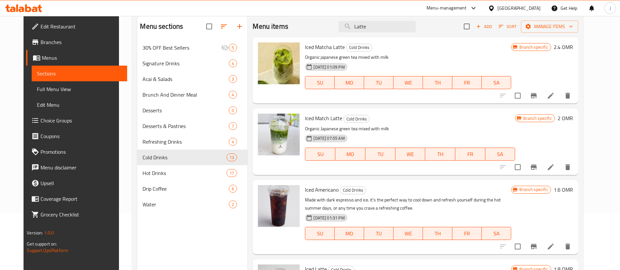
scroll to position [42, 0]
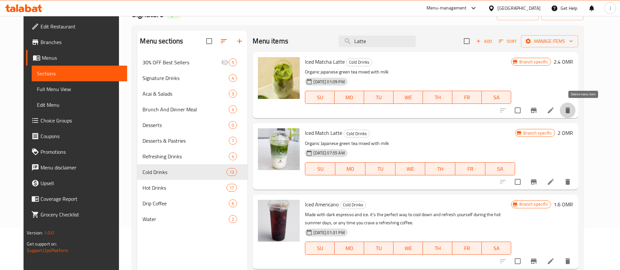
click at [570, 111] on icon "delete" at bounding box center [567, 111] width 5 height 6
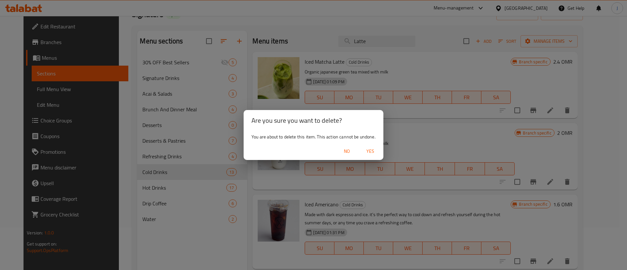
click at [373, 150] on span "Yes" at bounding box center [371, 151] width 16 height 8
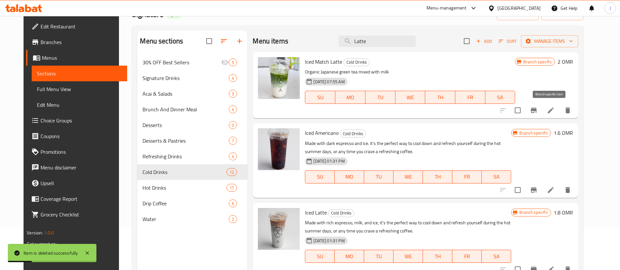
click at [537, 110] on icon "Branch-specific-item" at bounding box center [534, 110] width 6 height 5
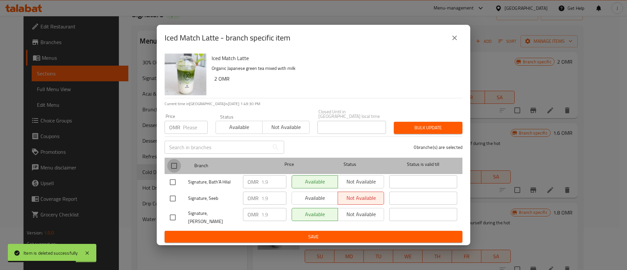
click at [171, 166] on input "checkbox" at bounding box center [174, 166] width 14 height 14
checkbox input "true"
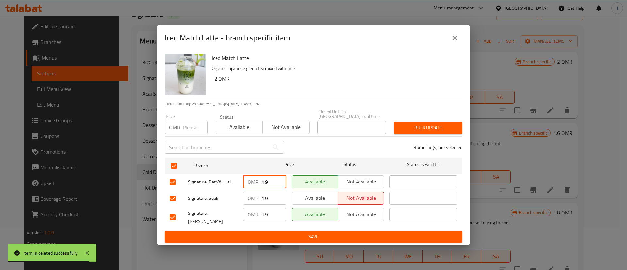
drag, startPoint x: 275, startPoint y: 180, endPoint x: 243, endPoint y: 178, distance: 32.1
click at [244, 180] on div "OMR 1.9 ​" at bounding box center [264, 181] width 43 height 13
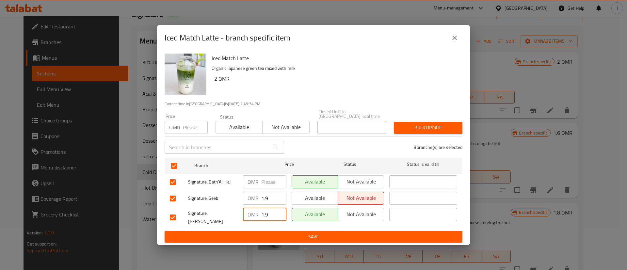
drag, startPoint x: 271, startPoint y: 214, endPoint x: 258, endPoint y: 209, distance: 13.5
click at [258, 209] on div "OMR 1.9 ​" at bounding box center [264, 214] width 43 height 13
click at [272, 233] on span "Save" at bounding box center [314, 237] width 288 height 8
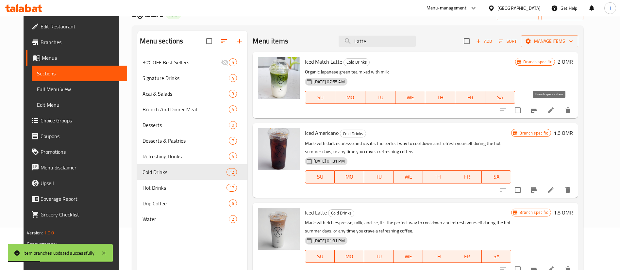
click at [537, 109] on icon "Branch-specific-item" at bounding box center [534, 110] width 6 height 5
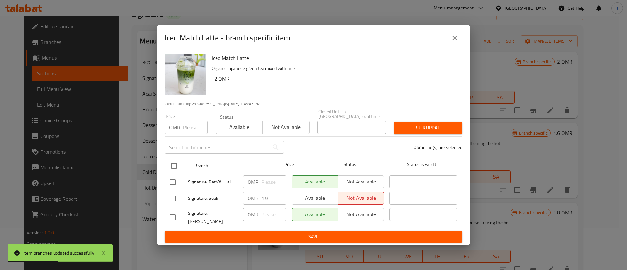
click at [180, 169] on input "checkbox" at bounding box center [174, 166] width 14 height 14
checkbox input "true"
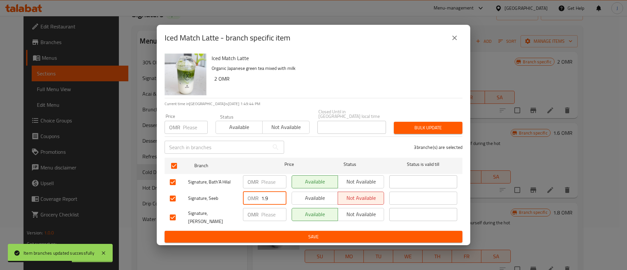
drag, startPoint x: 269, startPoint y: 196, endPoint x: 254, endPoint y: 195, distance: 14.4
click at [257, 196] on div "OMR 1.9 ​" at bounding box center [264, 198] width 43 height 13
click at [262, 234] on span "Save" at bounding box center [314, 237] width 288 height 8
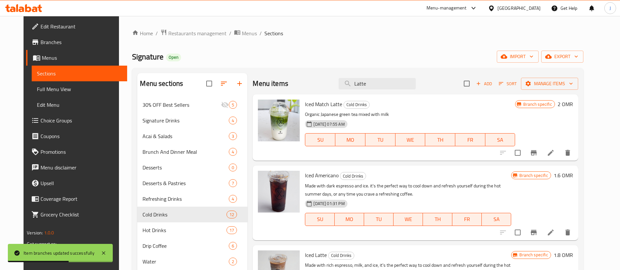
scroll to position [49, 0]
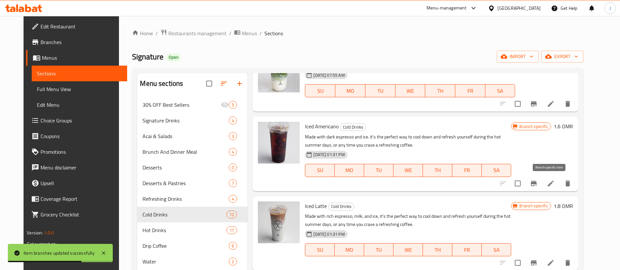
click at [537, 186] on icon "Branch-specific-item" at bounding box center [534, 183] width 6 height 5
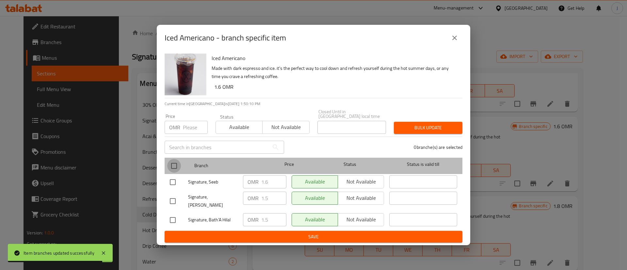
click at [174, 166] on input "checkbox" at bounding box center [174, 166] width 14 height 14
checkbox input "true"
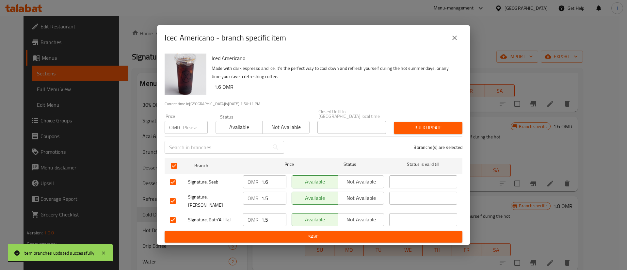
click at [271, 198] on input "1.5" at bounding box center [273, 198] width 25 height 13
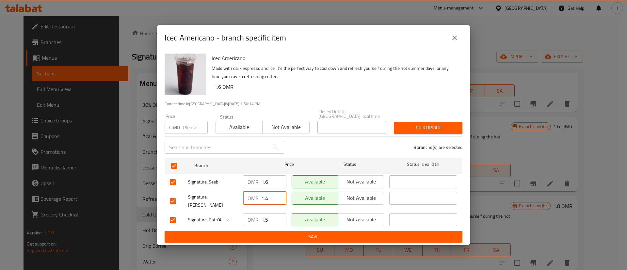
type input "1.4"
click at [272, 213] on input "1.5" at bounding box center [273, 219] width 25 height 13
type input "1.4"
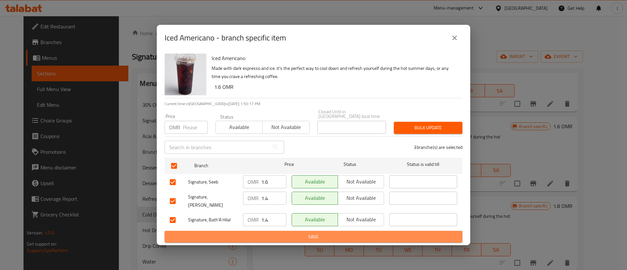
click at [280, 233] on span "Save" at bounding box center [314, 237] width 288 height 8
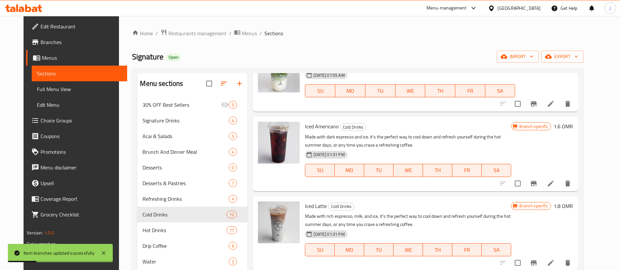
scroll to position [98, 0]
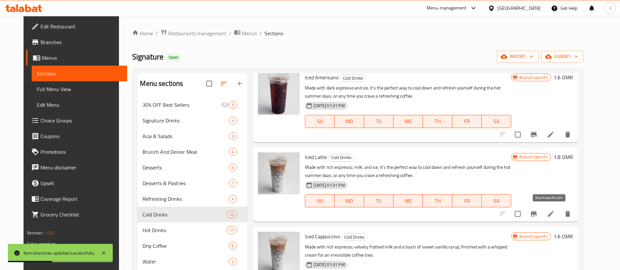
click at [538, 216] on icon "Branch-specific-item" at bounding box center [534, 214] width 8 height 8
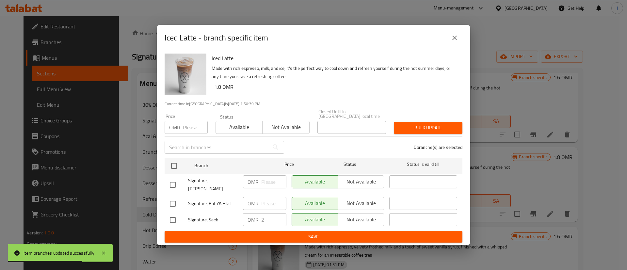
click at [457, 40] on icon "close" at bounding box center [455, 38] width 5 height 5
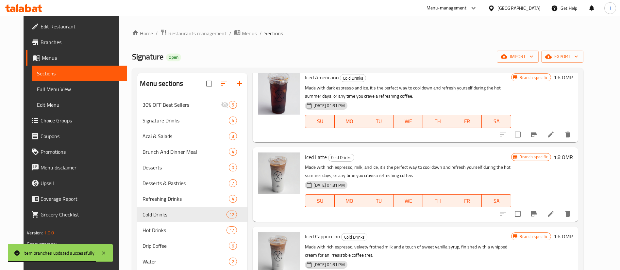
click at [570, 154] on h6 "1.8 OMR" at bounding box center [563, 157] width 19 height 9
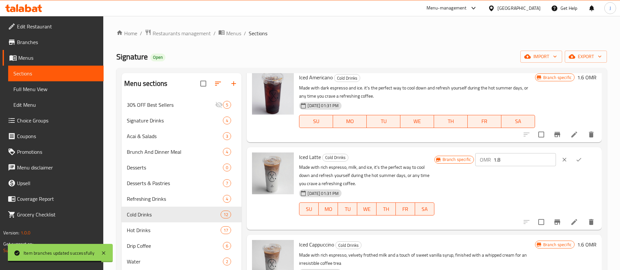
click at [532, 157] on input "1.8" at bounding box center [524, 159] width 62 height 13
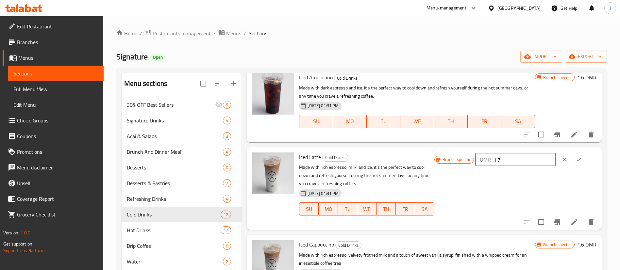
type input "1.7"
click at [576, 160] on icon "ok" at bounding box center [578, 160] width 5 height 4
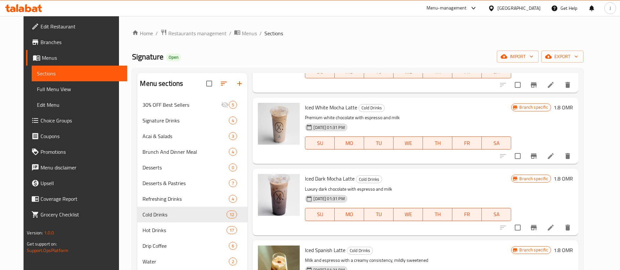
scroll to position [294, 0]
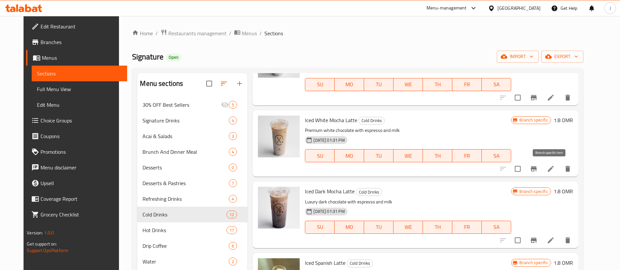
click at [538, 170] on icon "Branch-specific-item" at bounding box center [534, 169] width 8 height 8
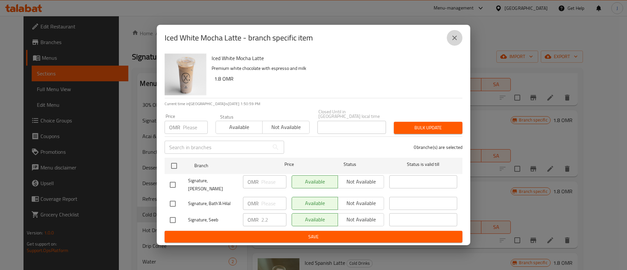
drag, startPoint x: 455, startPoint y: 41, endPoint x: 505, endPoint y: 99, distance: 76.4
click at [454, 41] on icon "close" at bounding box center [455, 38] width 8 height 8
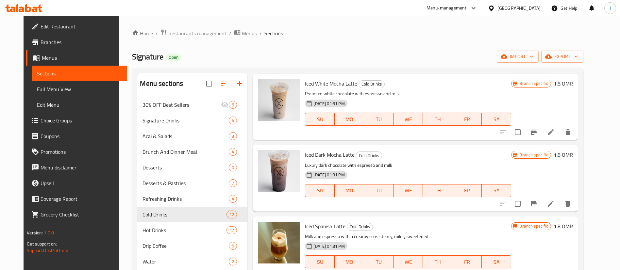
scroll to position [343, 0]
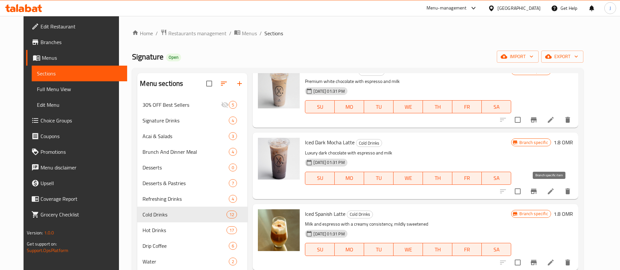
click at [537, 191] on icon "Branch-specific-item" at bounding box center [534, 191] width 6 height 5
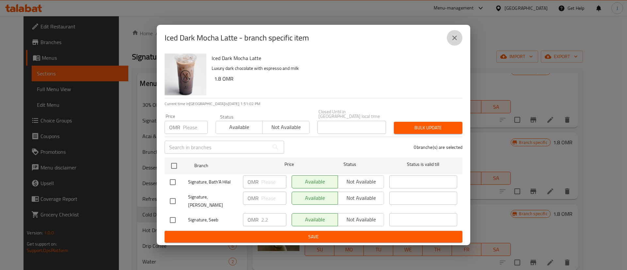
click at [454, 40] on icon "close" at bounding box center [455, 38] width 8 height 8
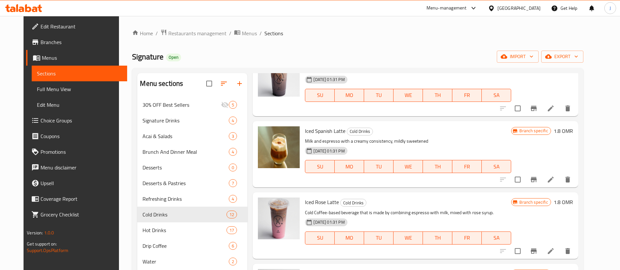
scroll to position [441, 0]
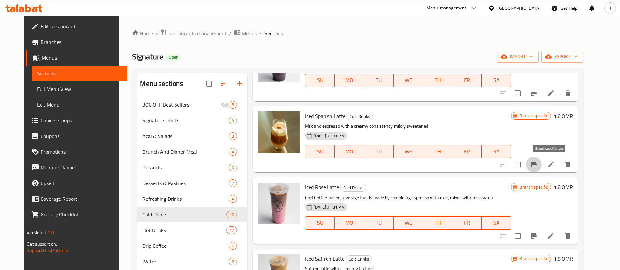
click at [537, 163] on icon "Branch-specific-item" at bounding box center [534, 164] width 6 height 5
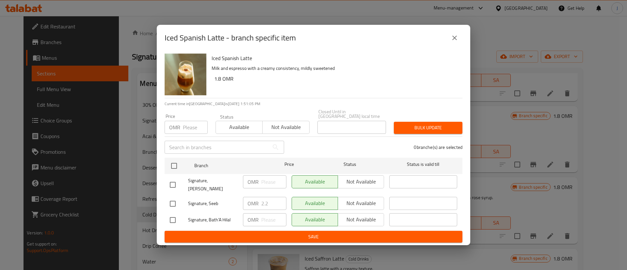
click at [455, 42] on icon "close" at bounding box center [455, 38] width 8 height 8
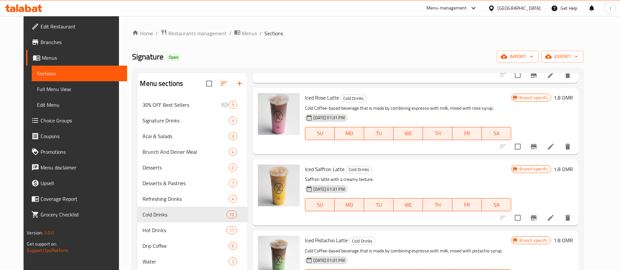
scroll to position [539, 0]
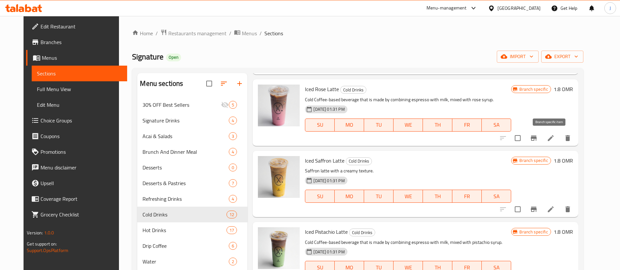
click at [538, 141] on icon "Branch-specific-item" at bounding box center [534, 138] width 8 height 8
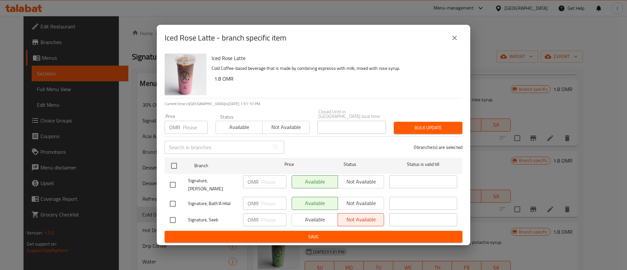
click at [453, 37] on button "close" at bounding box center [455, 38] width 16 height 16
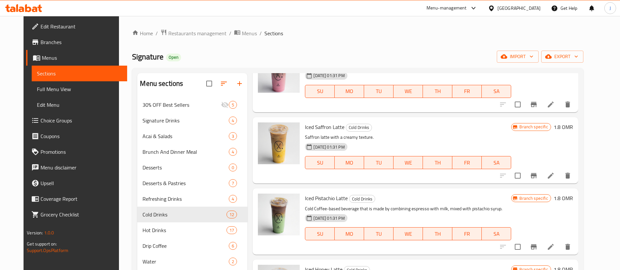
scroll to position [588, 0]
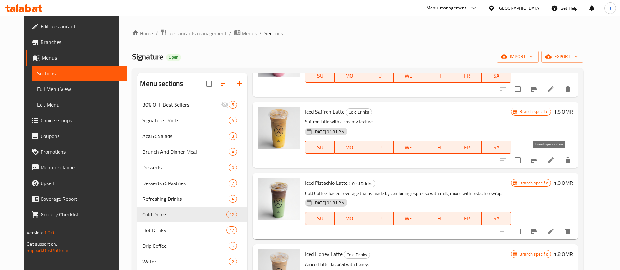
click at [537, 159] on icon "Branch-specific-item" at bounding box center [534, 160] width 6 height 5
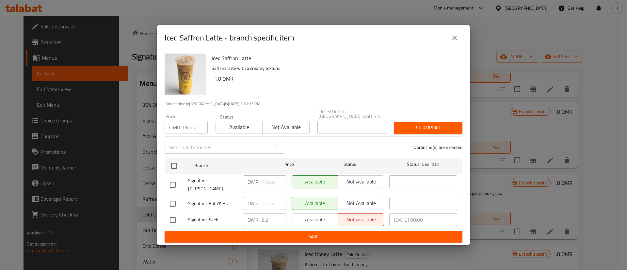
click at [455, 46] on button "close" at bounding box center [455, 38] width 16 height 16
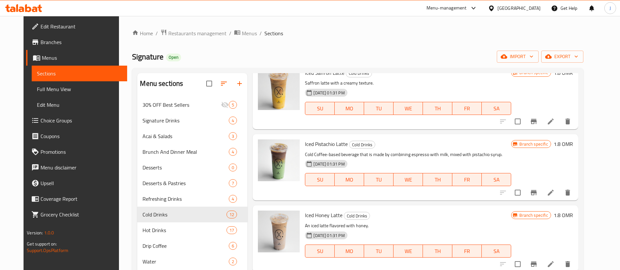
scroll to position [49, 0]
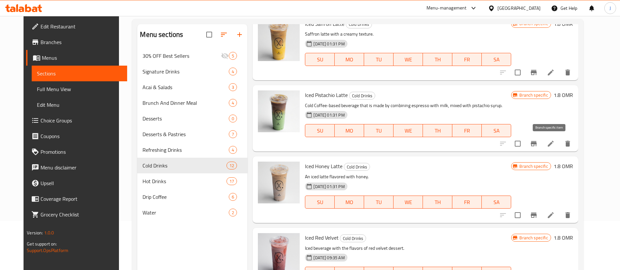
click at [541, 148] on button "Branch-specific-item" at bounding box center [534, 144] width 16 height 16
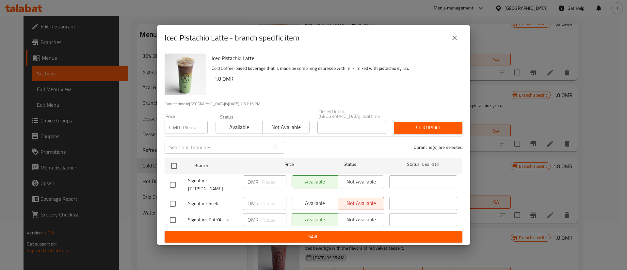
click at [454, 36] on button "close" at bounding box center [455, 38] width 16 height 16
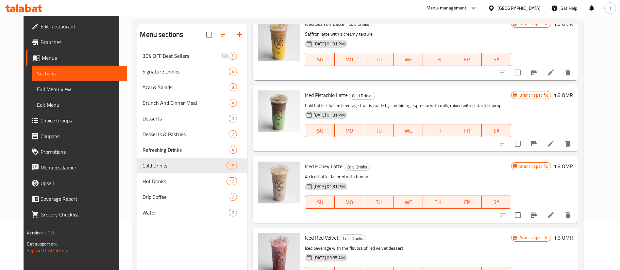
scroll to position [91, 0]
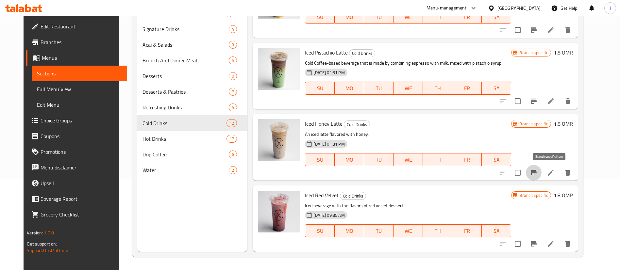
click at [538, 170] on icon "Branch-specific-item" at bounding box center [534, 173] width 8 height 8
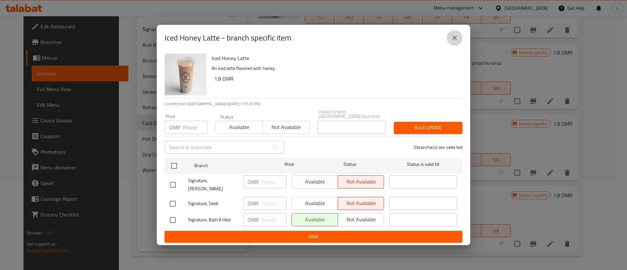
click at [452, 36] on button "close" at bounding box center [455, 38] width 16 height 16
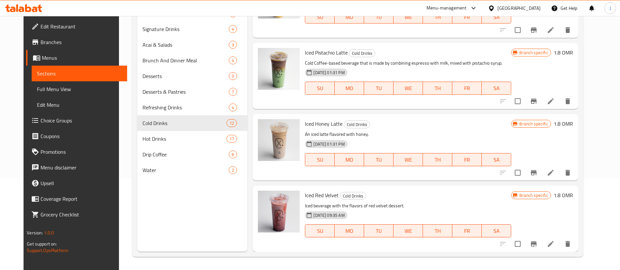
click at [537, 241] on icon "Branch-specific-item" at bounding box center [534, 243] width 6 height 5
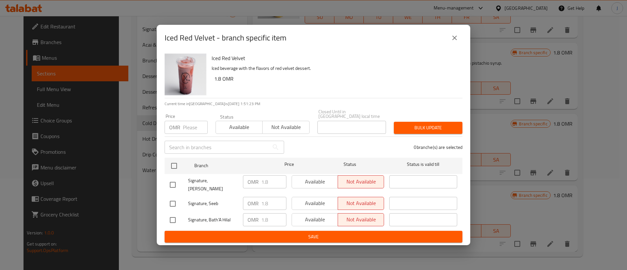
click at [456, 40] on icon "close" at bounding box center [455, 38] width 5 height 5
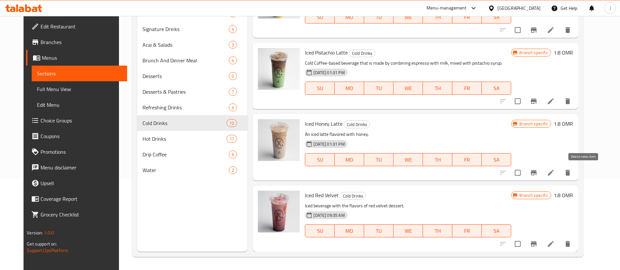
click at [572, 172] on icon "delete" at bounding box center [568, 173] width 8 height 8
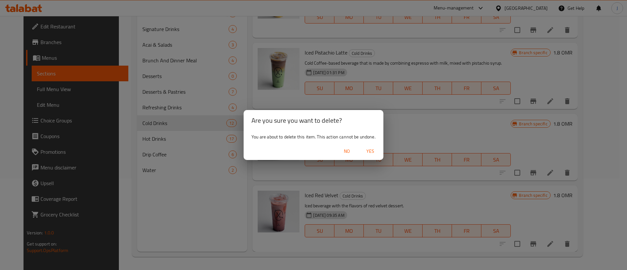
click at [372, 152] on span "Yes" at bounding box center [371, 151] width 16 height 8
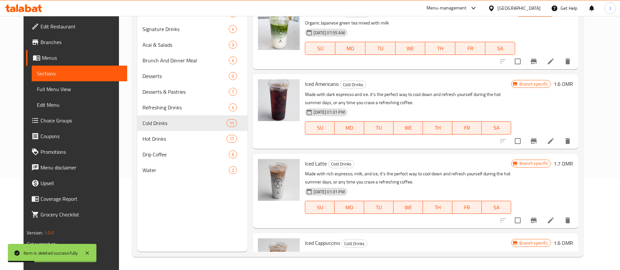
scroll to position [0, 0]
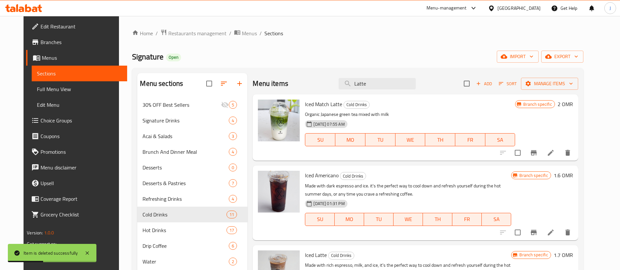
drag, startPoint x: 387, startPoint y: 84, endPoint x: 339, endPoint y: 76, distance: 48.6
click at [339, 76] on div "Menu items Latte Add Sort Manage items" at bounding box center [415, 83] width 325 height 21
paste input "Cold Brew"
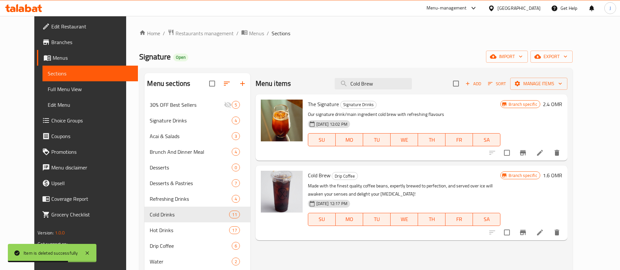
type input "Cold Brew"
click at [527, 233] on icon "Branch-specific-item" at bounding box center [523, 233] width 8 height 8
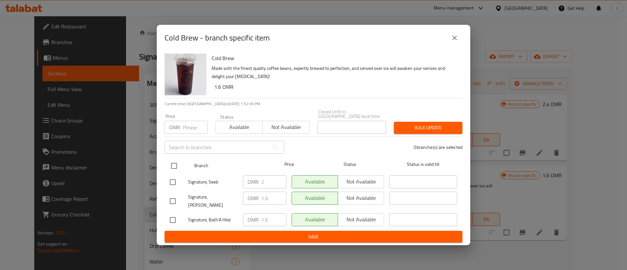
click at [174, 163] on input "checkbox" at bounding box center [174, 166] width 14 height 14
checkbox input "true"
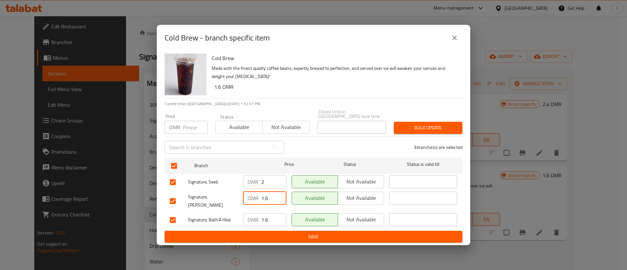
drag, startPoint x: 276, startPoint y: 201, endPoint x: 255, endPoint y: 195, distance: 21.5
click at [262, 201] on input "1.6" at bounding box center [273, 198] width 25 height 13
drag, startPoint x: 269, startPoint y: 214, endPoint x: 265, endPoint y: 216, distance: 4.1
click at [265, 216] on input "1.6" at bounding box center [273, 219] width 25 height 13
click at [271, 215] on input "1.6" at bounding box center [273, 219] width 25 height 13
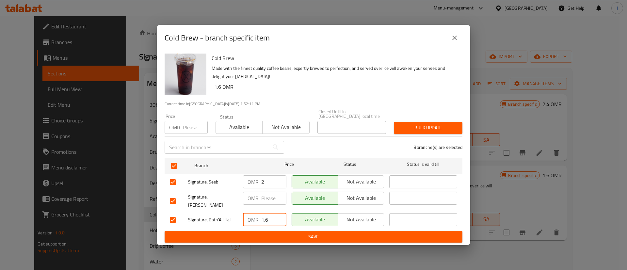
drag, startPoint x: 271, startPoint y: 215, endPoint x: 255, endPoint y: 215, distance: 15.7
click at [255, 215] on div "OMR 1.6 ​" at bounding box center [264, 219] width 43 height 13
click at [272, 233] on span "Save" at bounding box center [314, 237] width 288 height 8
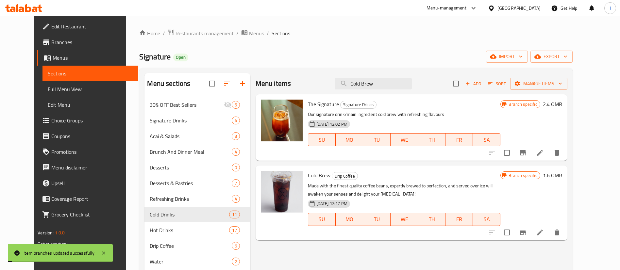
click at [562, 174] on h6 "1.6 OMR" at bounding box center [552, 175] width 19 height 9
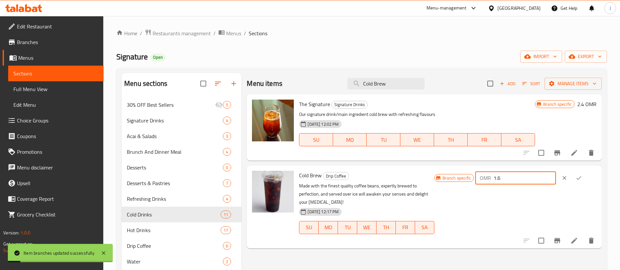
click at [529, 180] on input "1.6" at bounding box center [524, 178] width 62 height 13
type input "1.7"
click at [583, 182] on button "ok" at bounding box center [579, 178] width 14 height 14
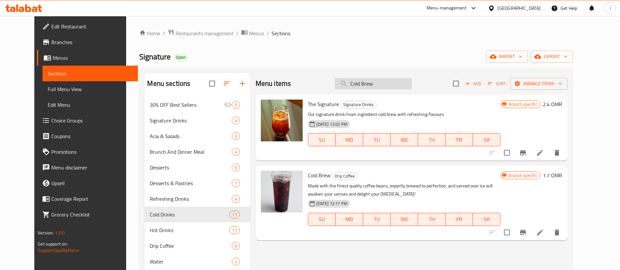
click at [386, 88] on input "Cold Brew" at bounding box center [373, 83] width 77 height 11
paste input "Normal water"
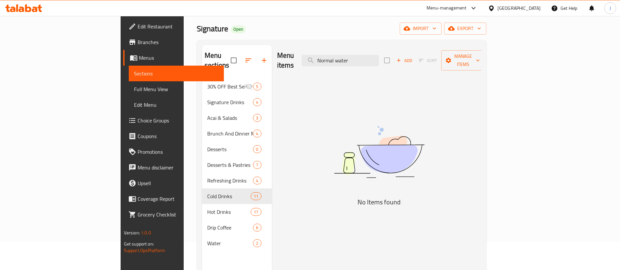
scroll to position [49, 0]
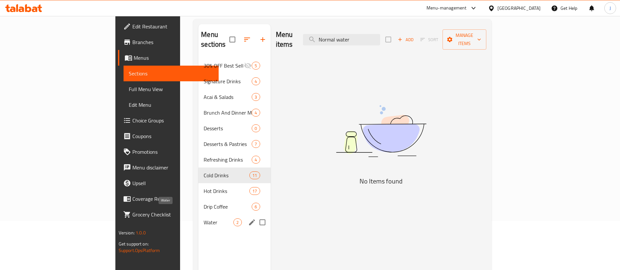
type input "Normal water"
click at [204, 219] on span "Water" at bounding box center [219, 223] width 30 height 8
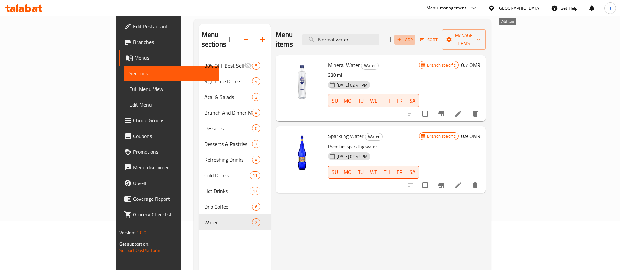
click at [414, 36] on span "Add" at bounding box center [405, 40] width 18 height 8
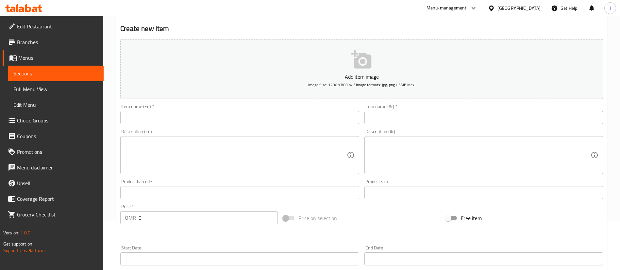
click at [214, 116] on div at bounding box center [310, 135] width 620 height 270
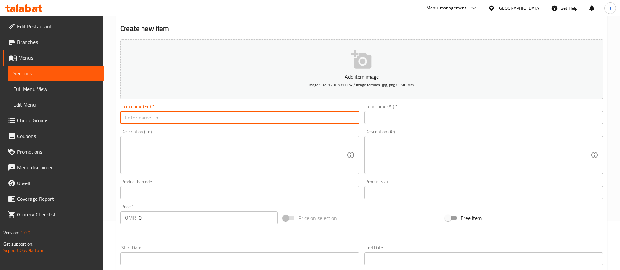
click at [214, 116] on input "text" at bounding box center [239, 117] width 239 height 13
type input "Water Normal"
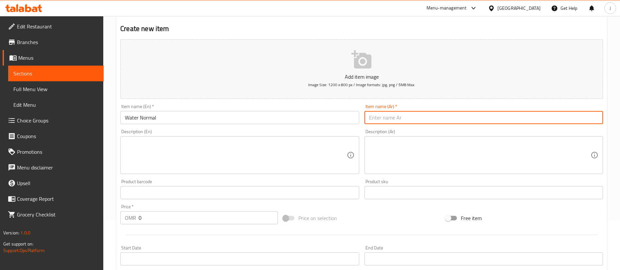
click at [389, 122] on input "text" at bounding box center [483, 117] width 239 height 13
type input "مياه عادي"
click at [157, 221] on input "0" at bounding box center [208, 217] width 139 height 13
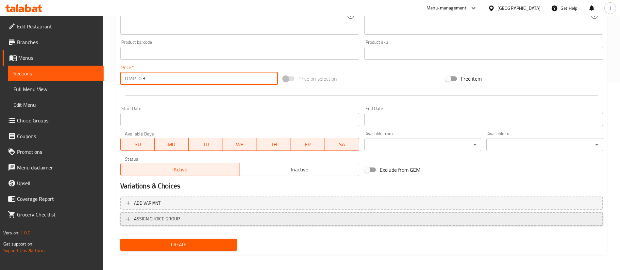
scroll to position [191, 0]
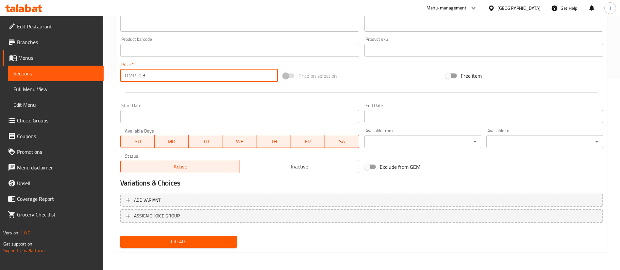
type input "0.3"
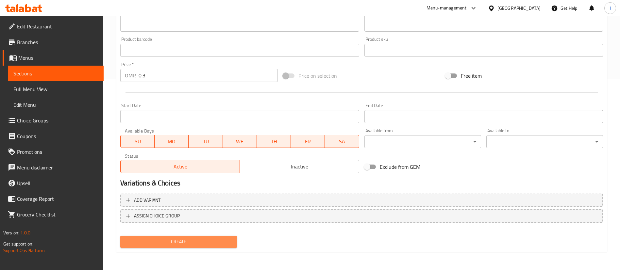
click at [187, 240] on span "Create" at bounding box center [178, 242] width 106 height 8
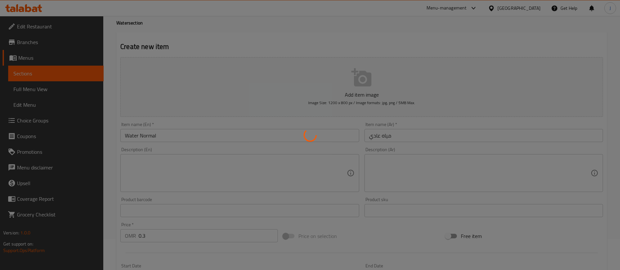
scroll to position [0, 0]
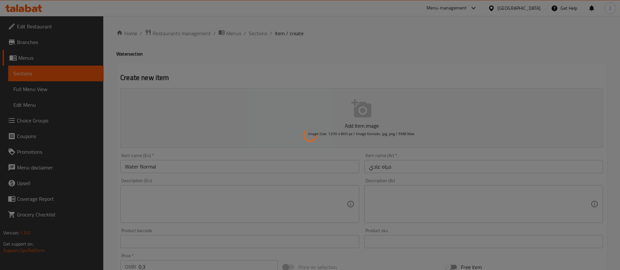
type input "0"
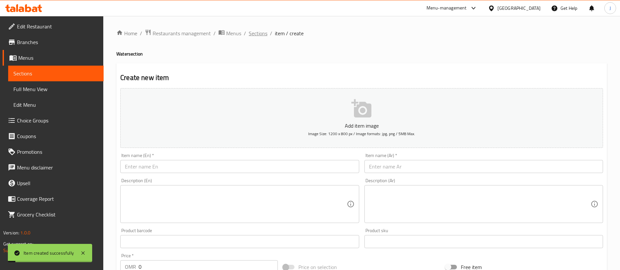
click at [258, 37] on span "Sections" at bounding box center [258, 33] width 19 height 8
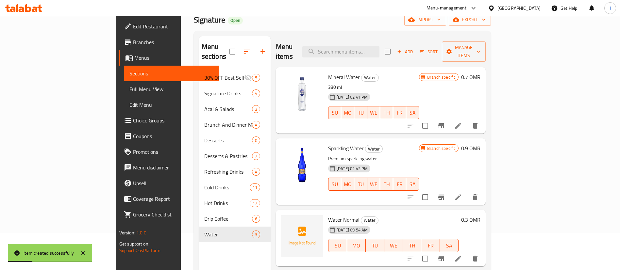
scroll to position [49, 0]
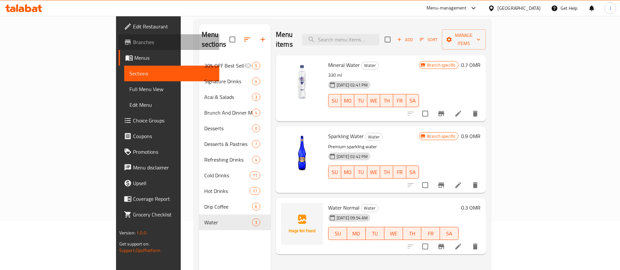
click at [133, 40] on span "Branches" at bounding box center [173, 42] width 81 height 8
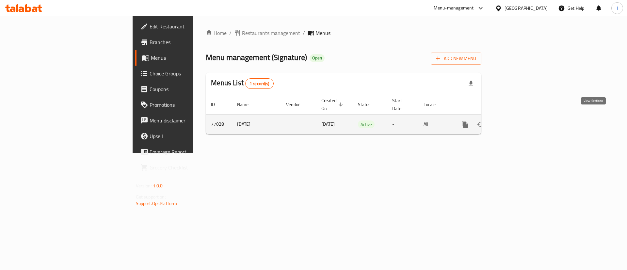
click at [515, 122] on icon "enhanced table" at bounding box center [512, 125] width 6 height 6
